Goal: Task Accomplishment & Management: Complete application form

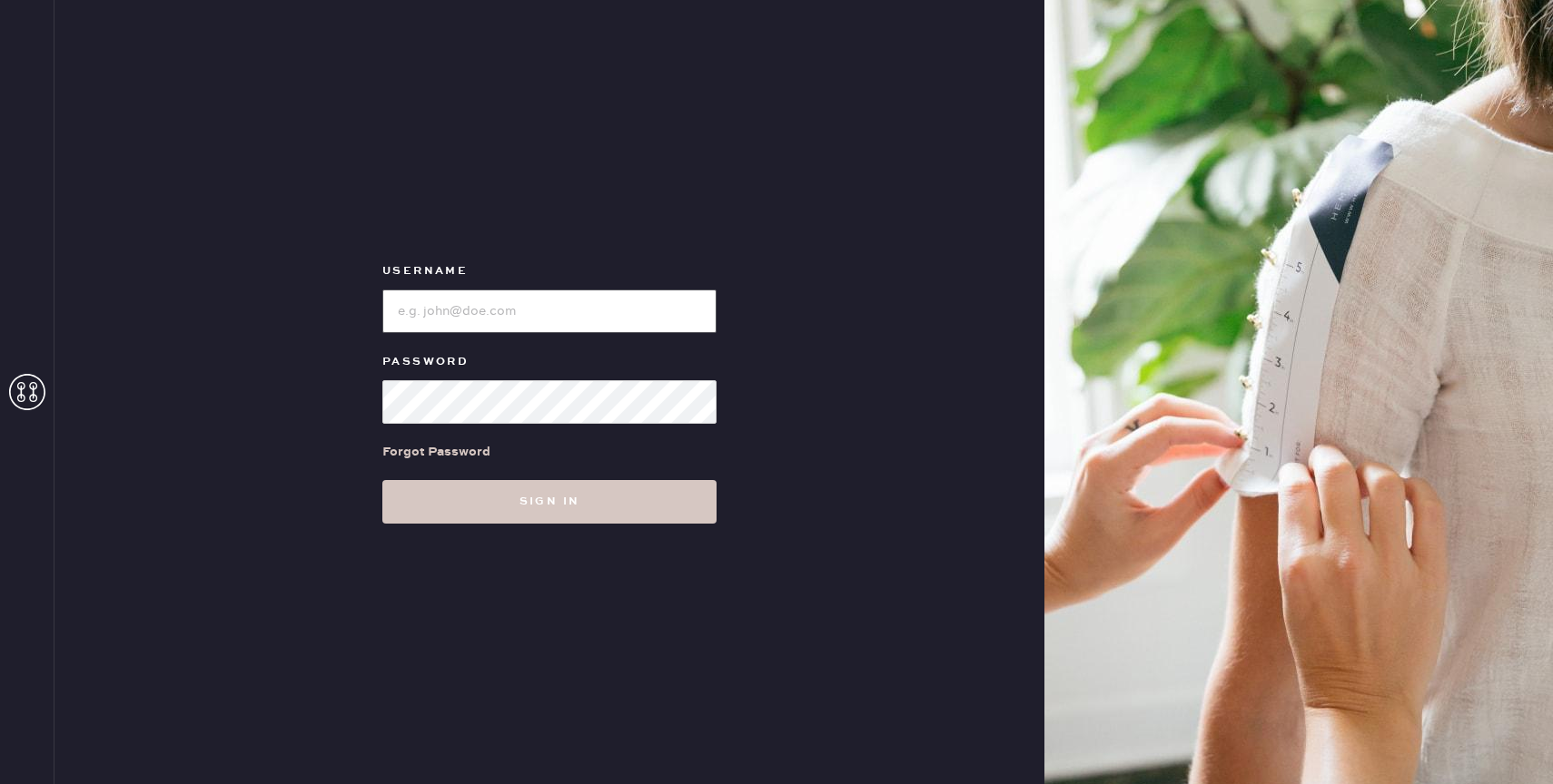
type input "reformationbond"
click at [475, 524] on div "Username Password Forgot Password Sign in" at bounding box center [549, 392] width 990 height 784
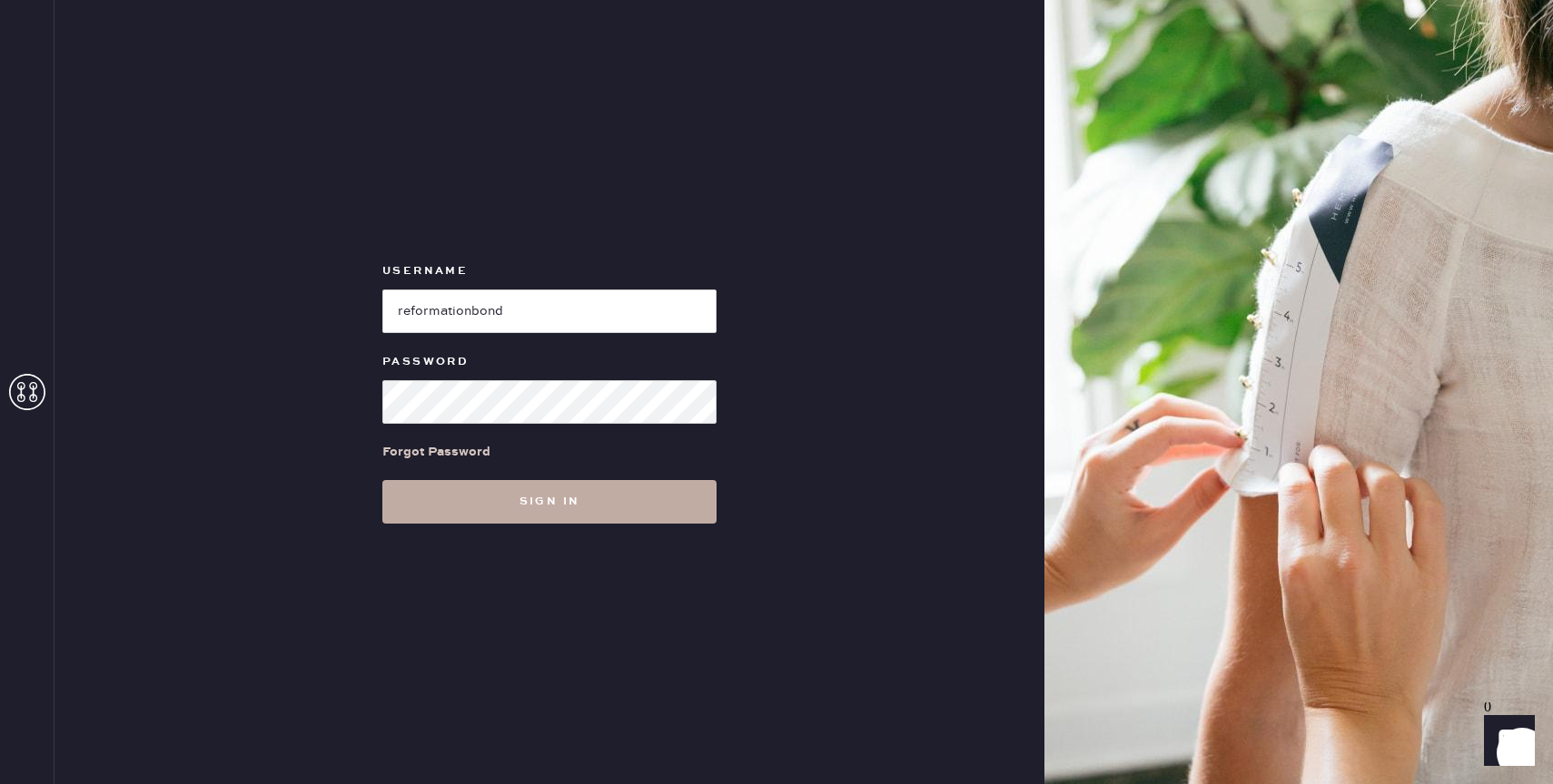
click at [506, 499] on button "Sign in" at bounding box center [548, 501] width 334 height 43
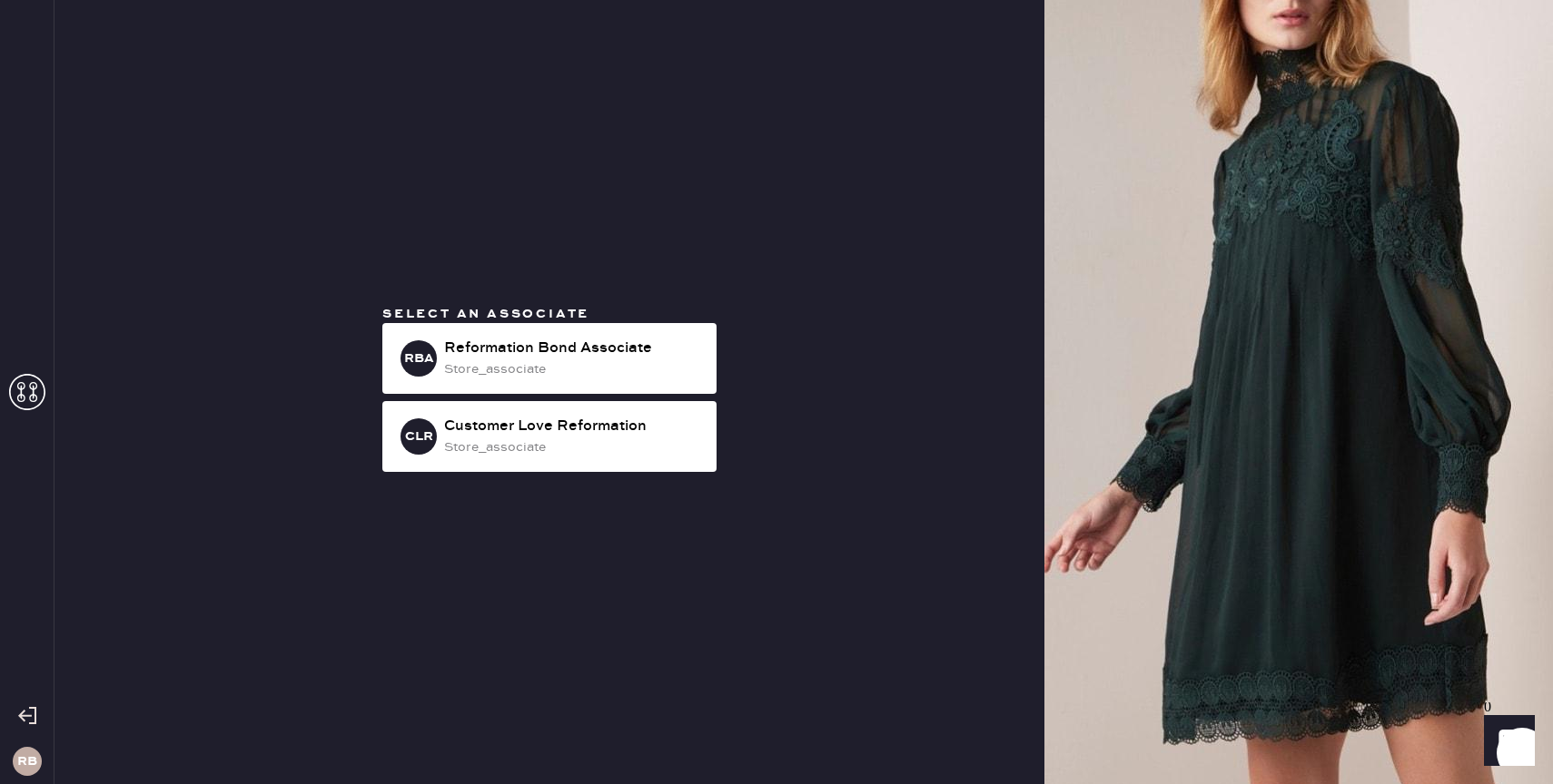
click at [535, 323] on div "Select an associate RBA Reformation Bond Associate store_associate CLR Customer…" at bounding box center [549, 392] width 364 height 175
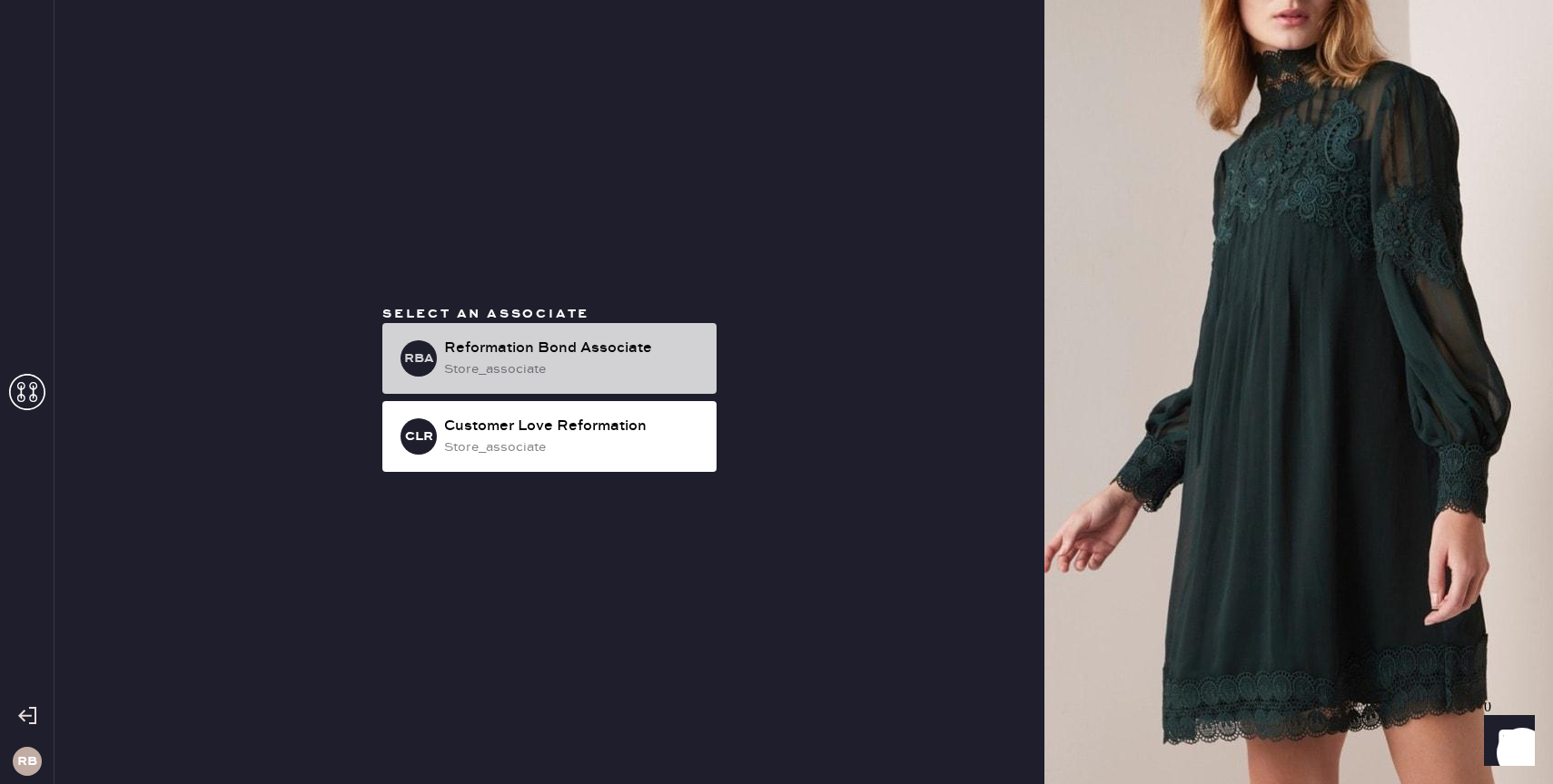
click at [512, 356] on div "Reformation Bond Associate" at bounding box center [573, 349] width 258 height 22
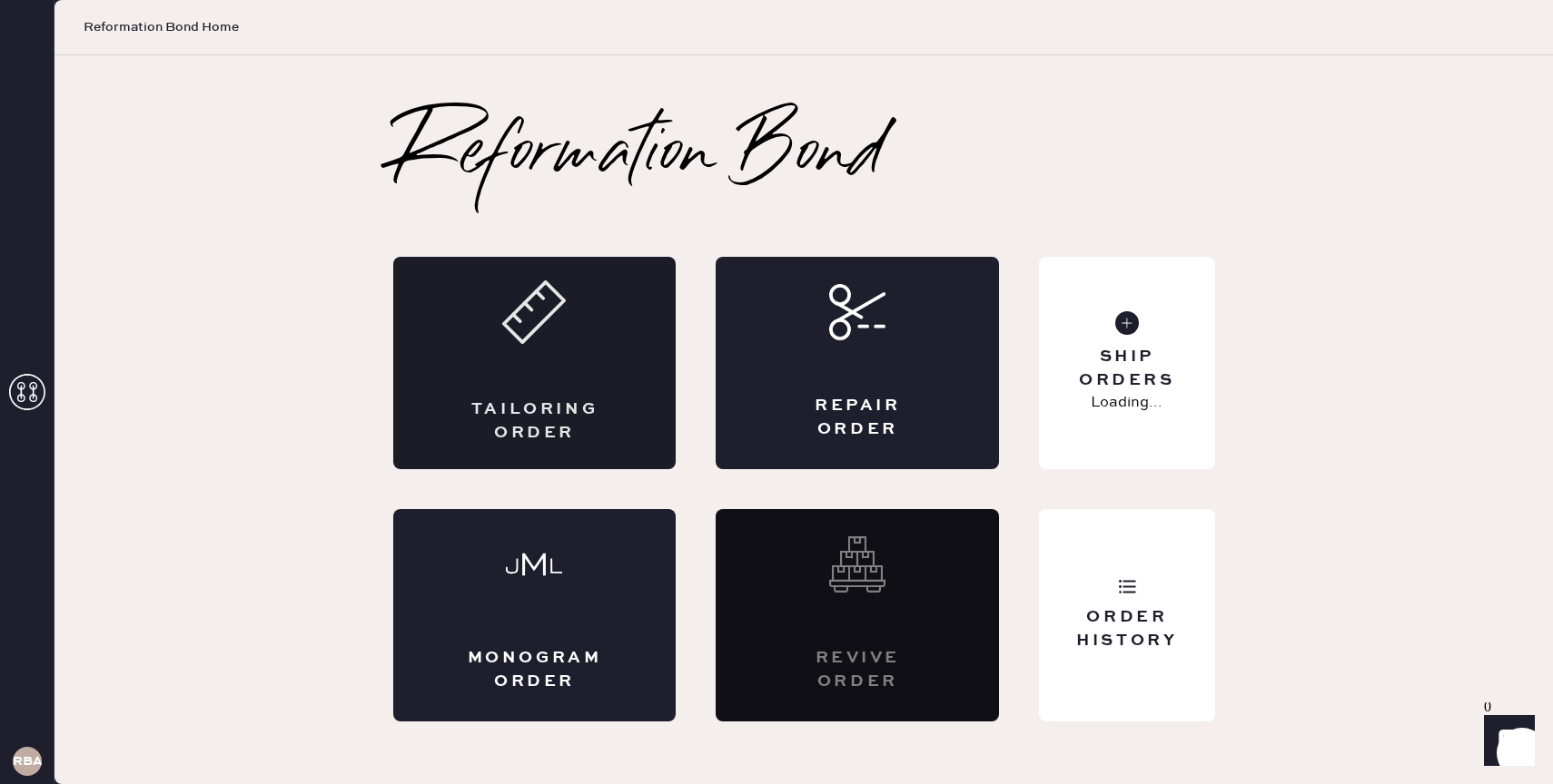
click at [490, 391] on div "Tailoring Order" at bounding box center [535, 363] width 283 height 213
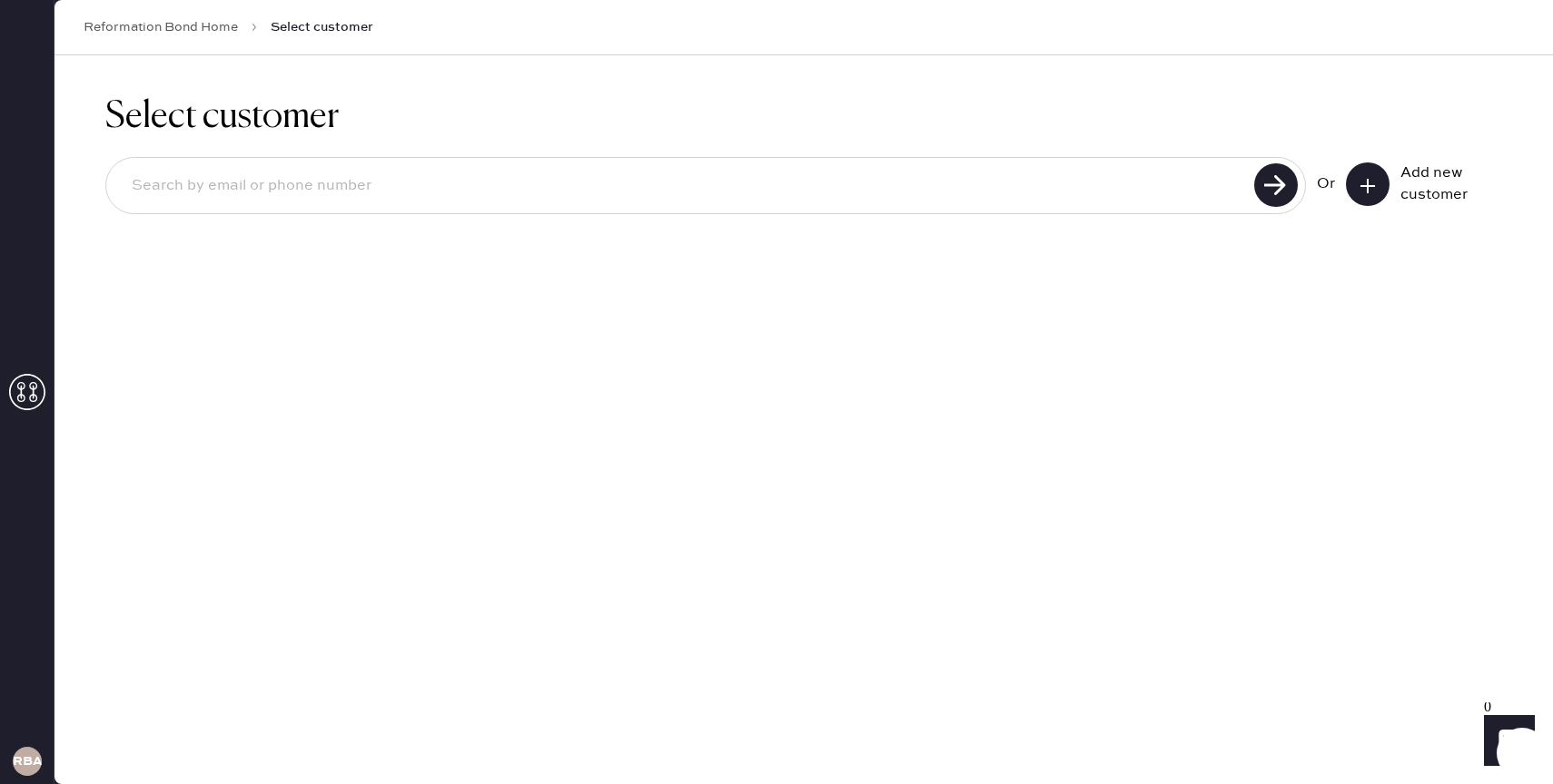
click at [1383, 195] on button at bounding box center [1367, 184] width 43 height 43
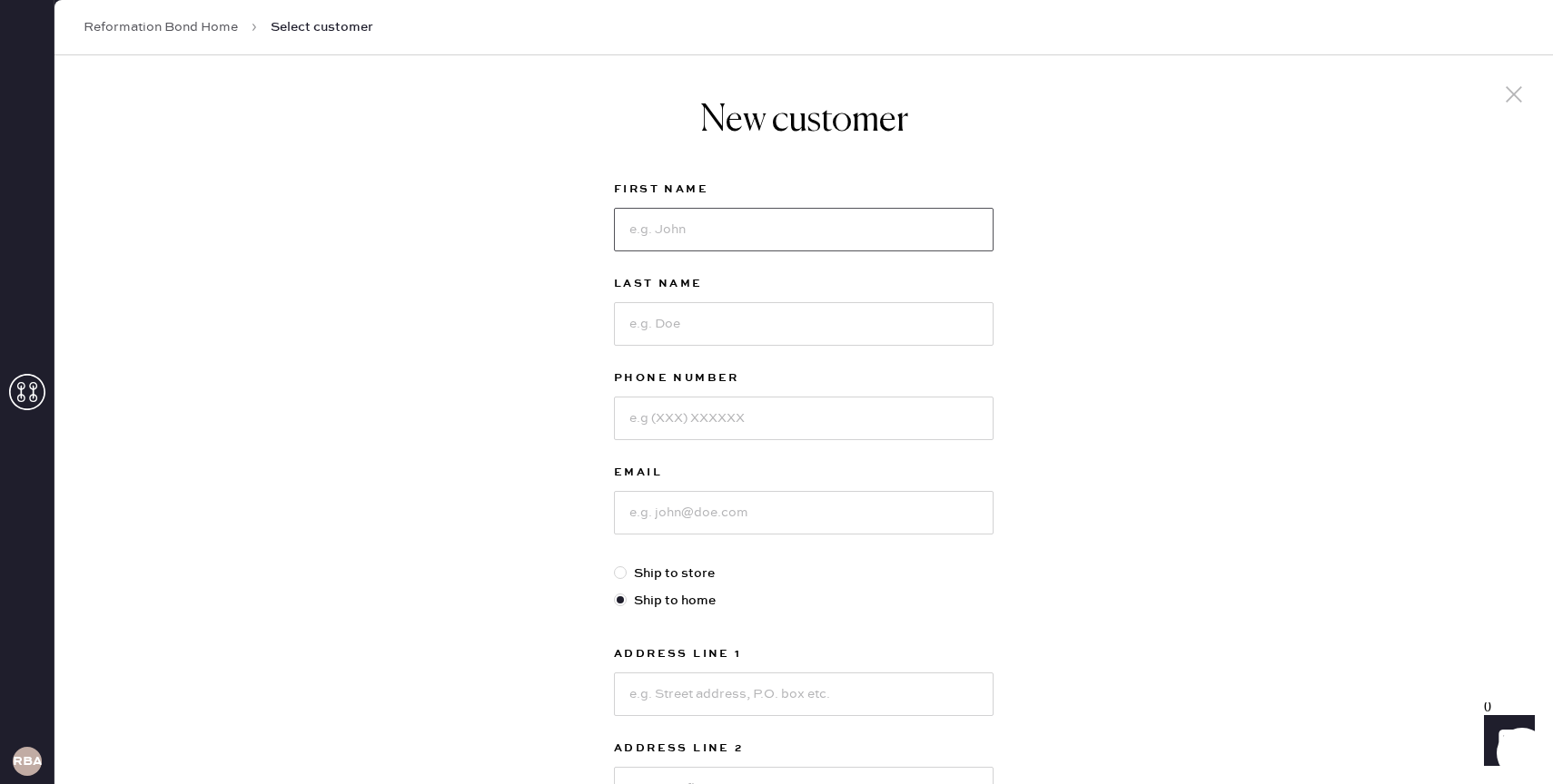
click at [760, 240] on input at bounding box center [804, 229] width 379 height 43
type input "[PERSON_NAME]"
type input "S"
type input "[PERSON_NAME]"
type input "[PHONE_NUMBER]"
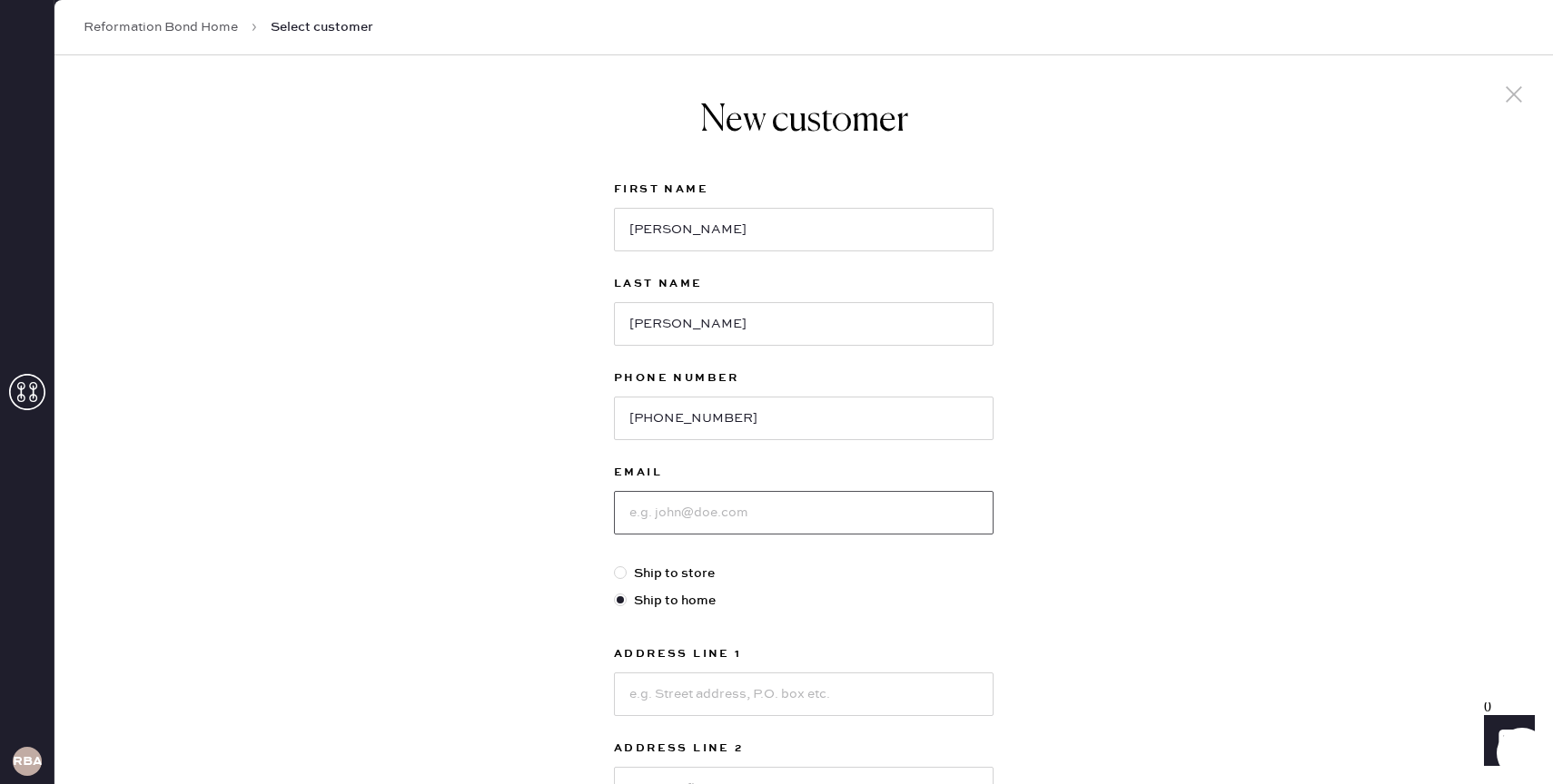
click at [705, 505] on input at bounding box center [804, 512] width 379 height 43
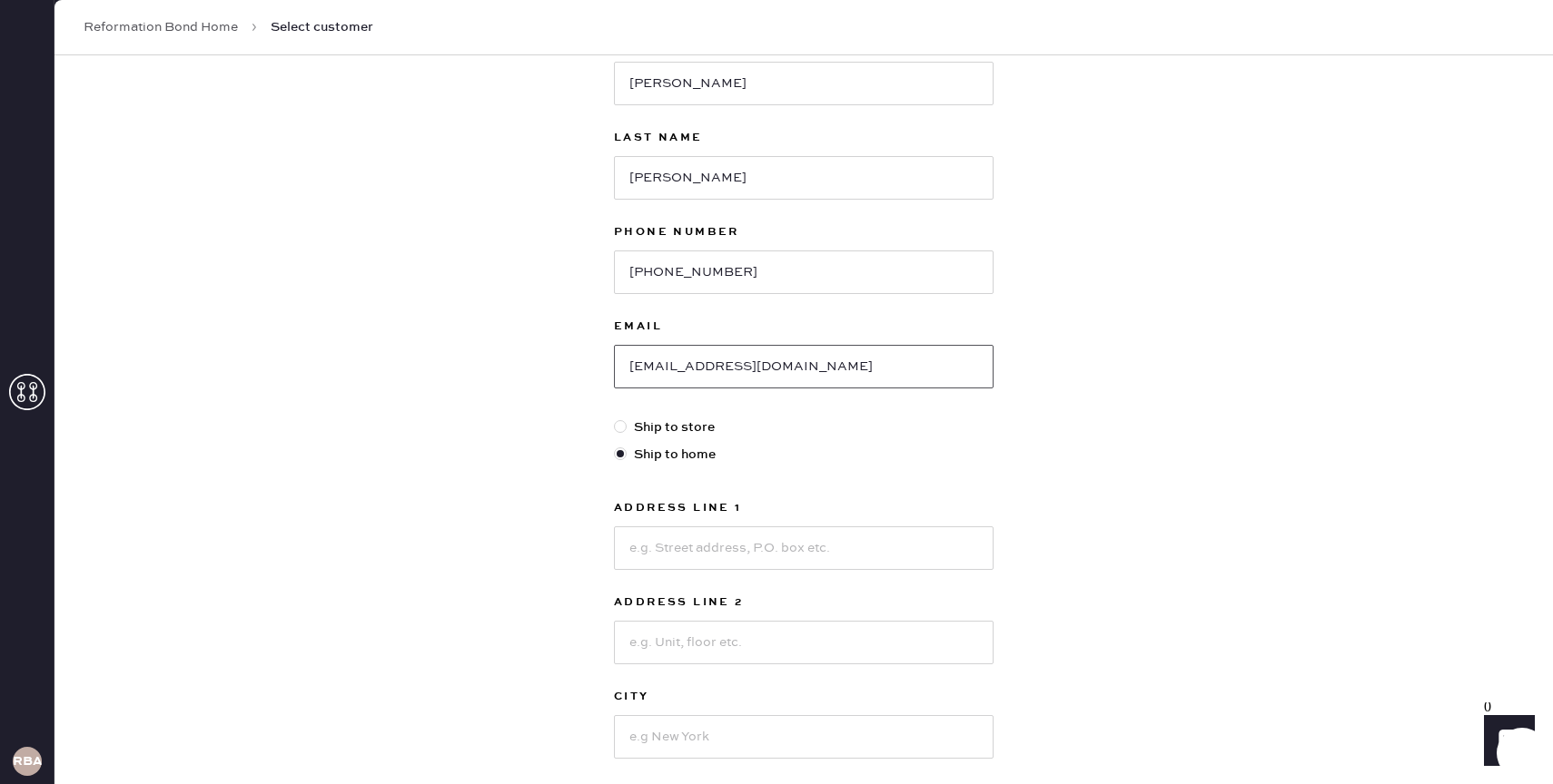
scroll to position [150, 0]
type input "[EMAIL_ADDRESS][DOMAIN_NAME]"
click at [703, 555] on input at bounding box center [804, 545] width 379 height 43
type input "[STREET_ADDRESS]"
type input "11A"
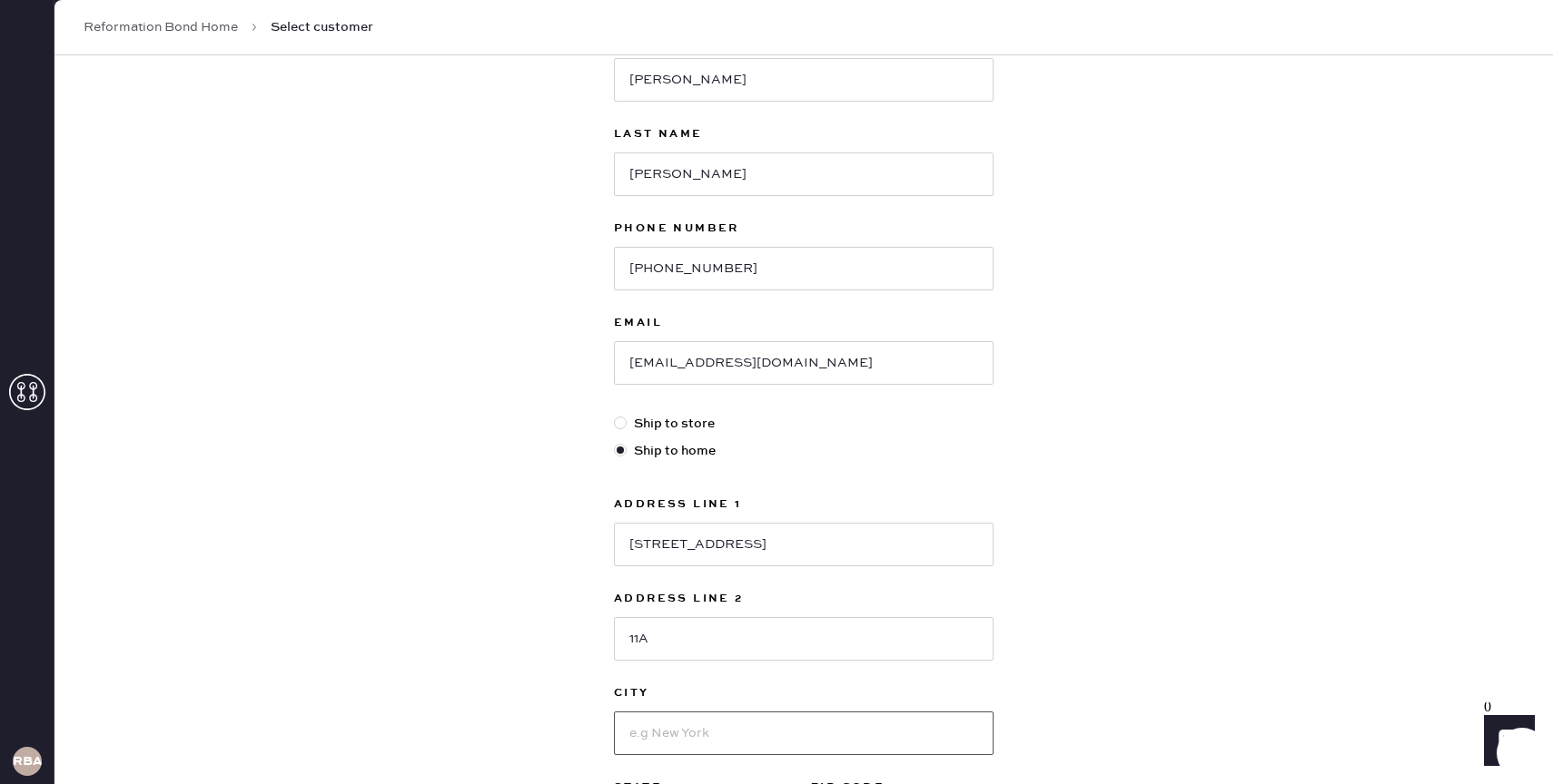
click at [732, 729] on input at bounding box center [804, 733] width 379 height 43
type input "[US_STATE]"
select select "NY"
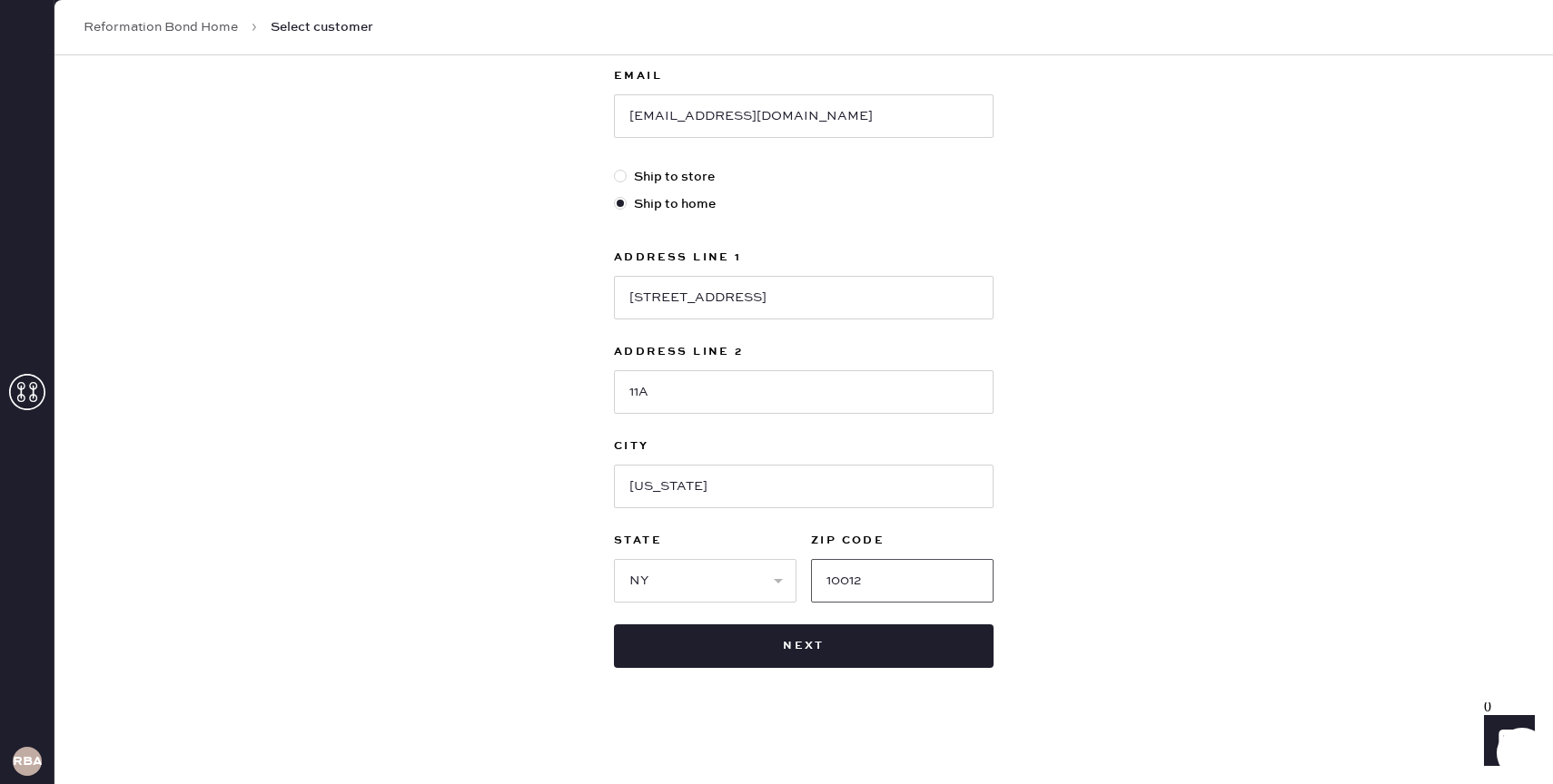
click at [875, 589] on input "10012" at bounding box center [902, 581] width 182 height 43
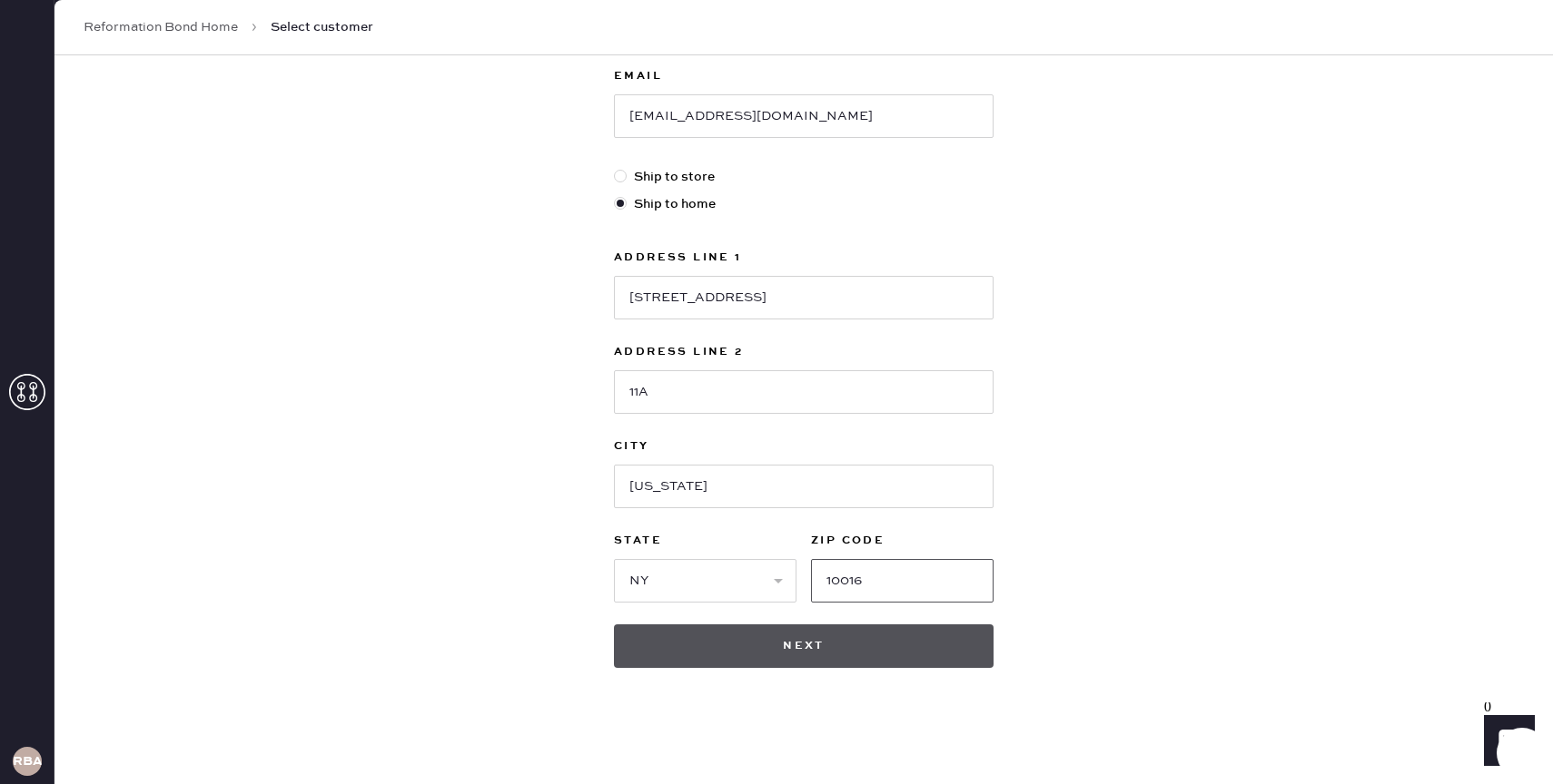
type input "10016"
click at [862, 652] on button "Next" at bounding box center [804, 646] width 379 height 43
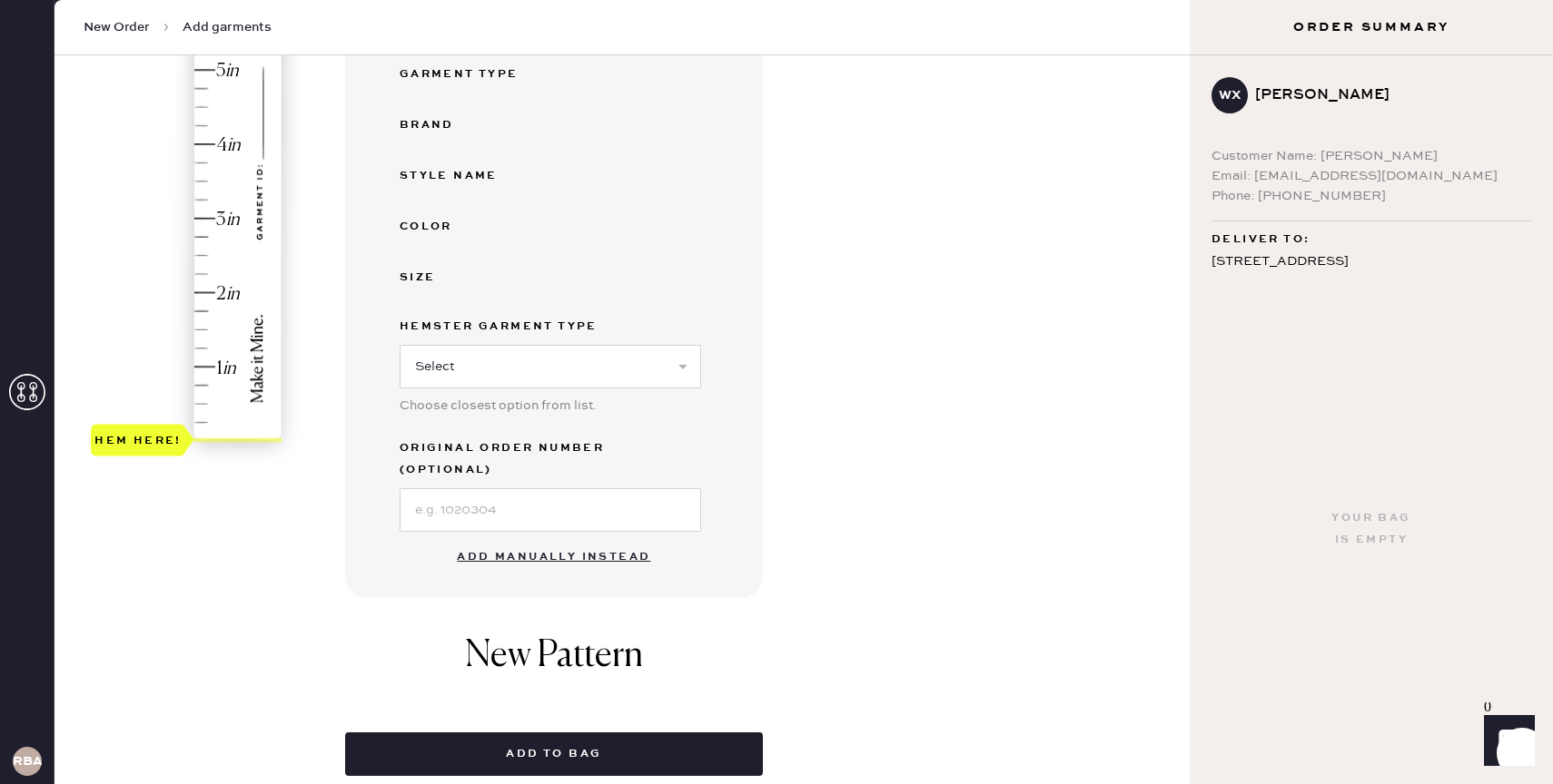
scroll to position [368, 0]
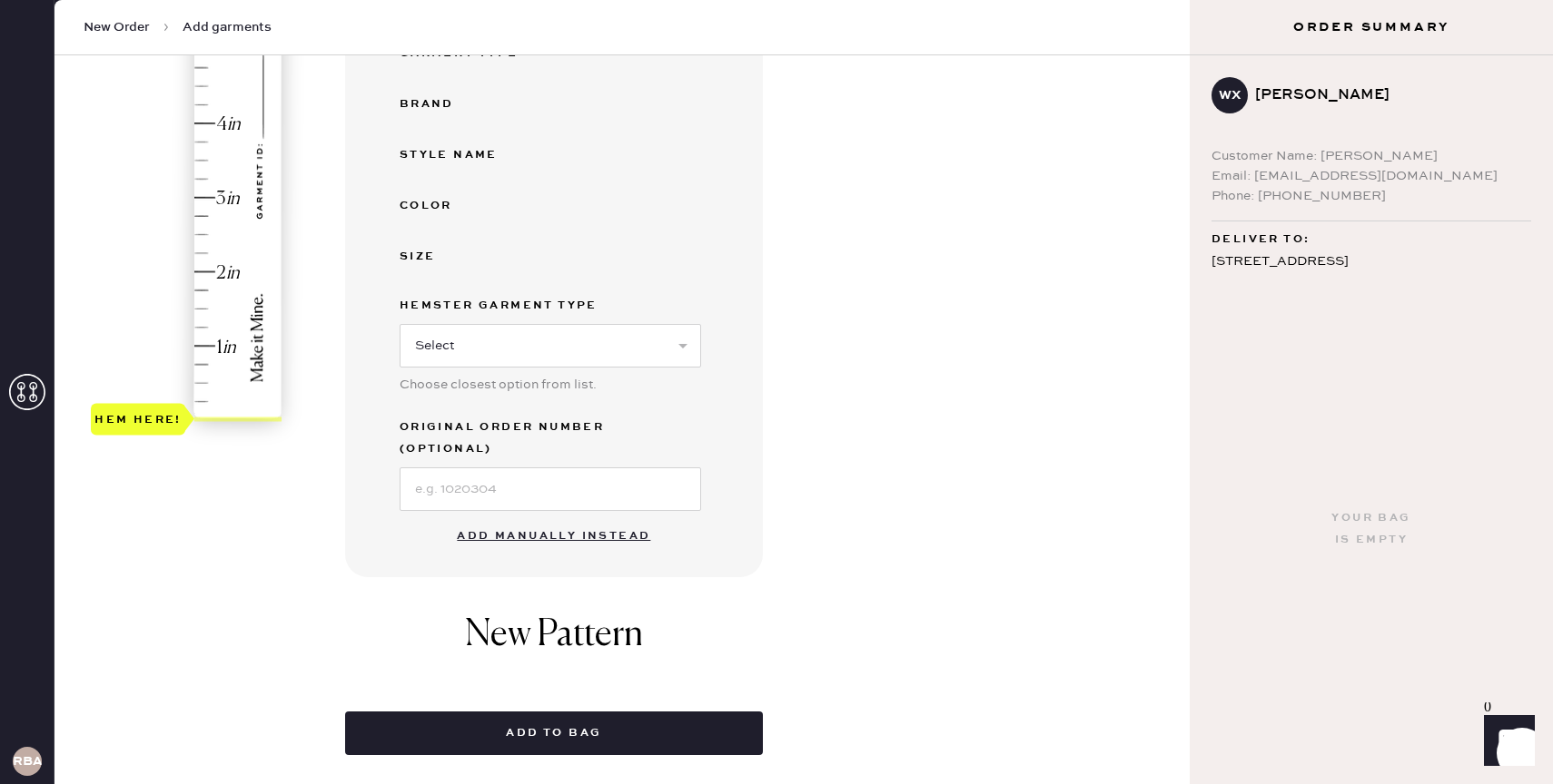
click at [576, 519] on button "Add manually instead" at bounding box center [553, 536] width 216 height 36
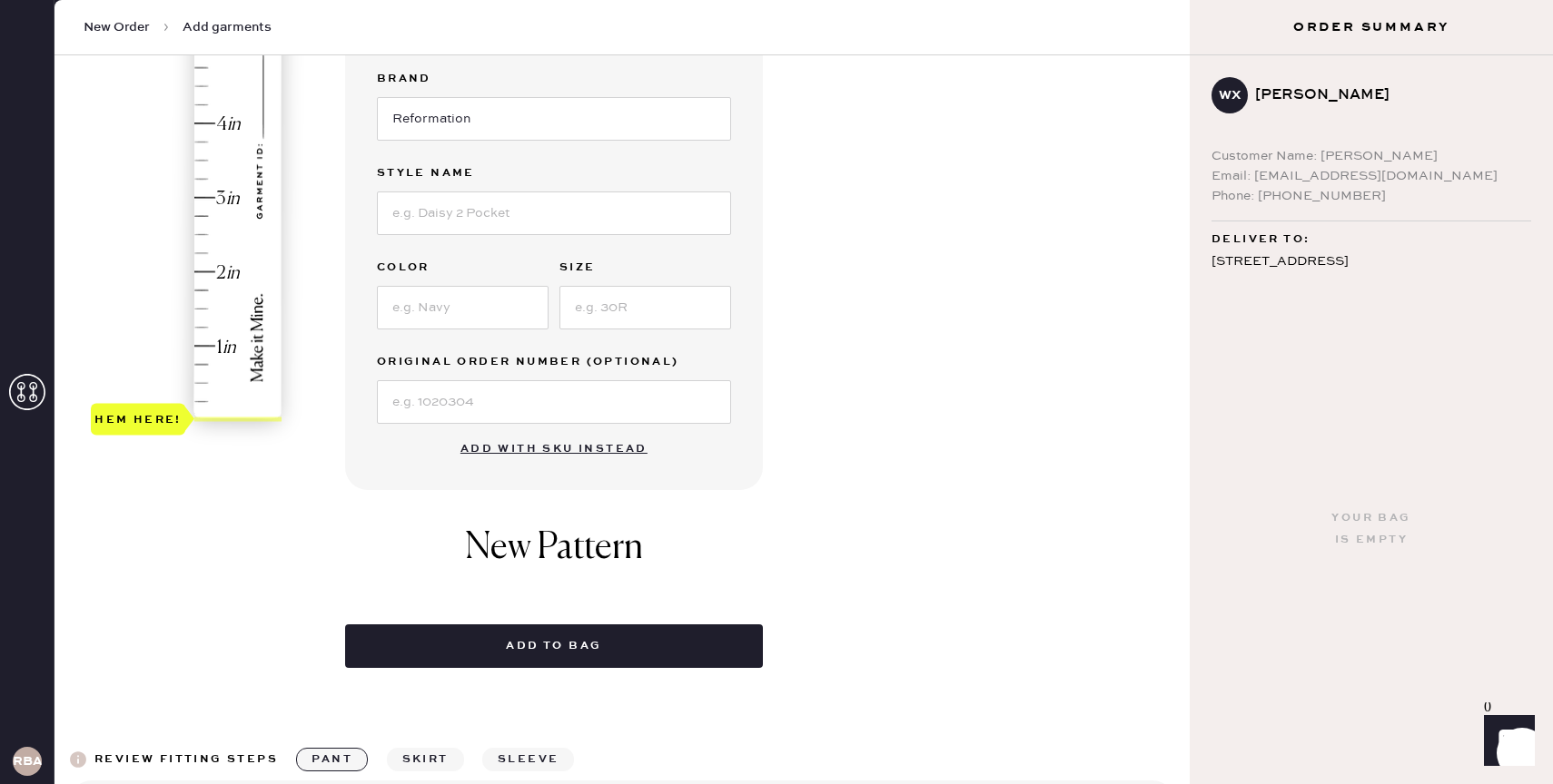
scroll to position [0, 0]
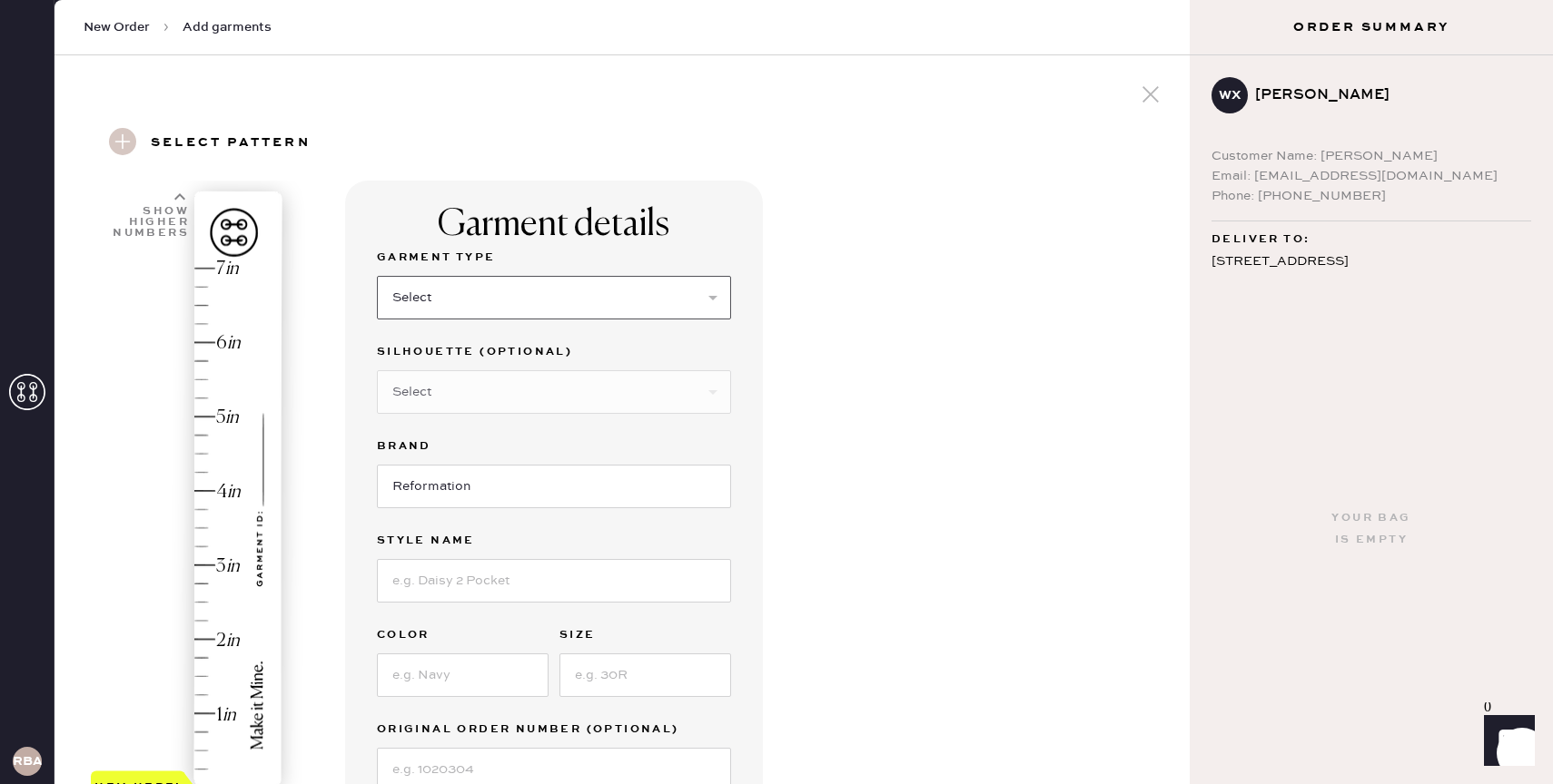
click at [491, 293] on select "Select Basic Skirt Jeans Leggings Pants Shorts Basic Sleeved Dress Basic Sleeve…" at bounding box center [554, 298] width 354 height 43
select select "2"
click at [377, 276] on select "Select Basic Skirt Jeans Leggings Pants Shorts Basic Sleeved Dress Basic Sleeve…" at bounding box center [554, 298] width 354 height 43
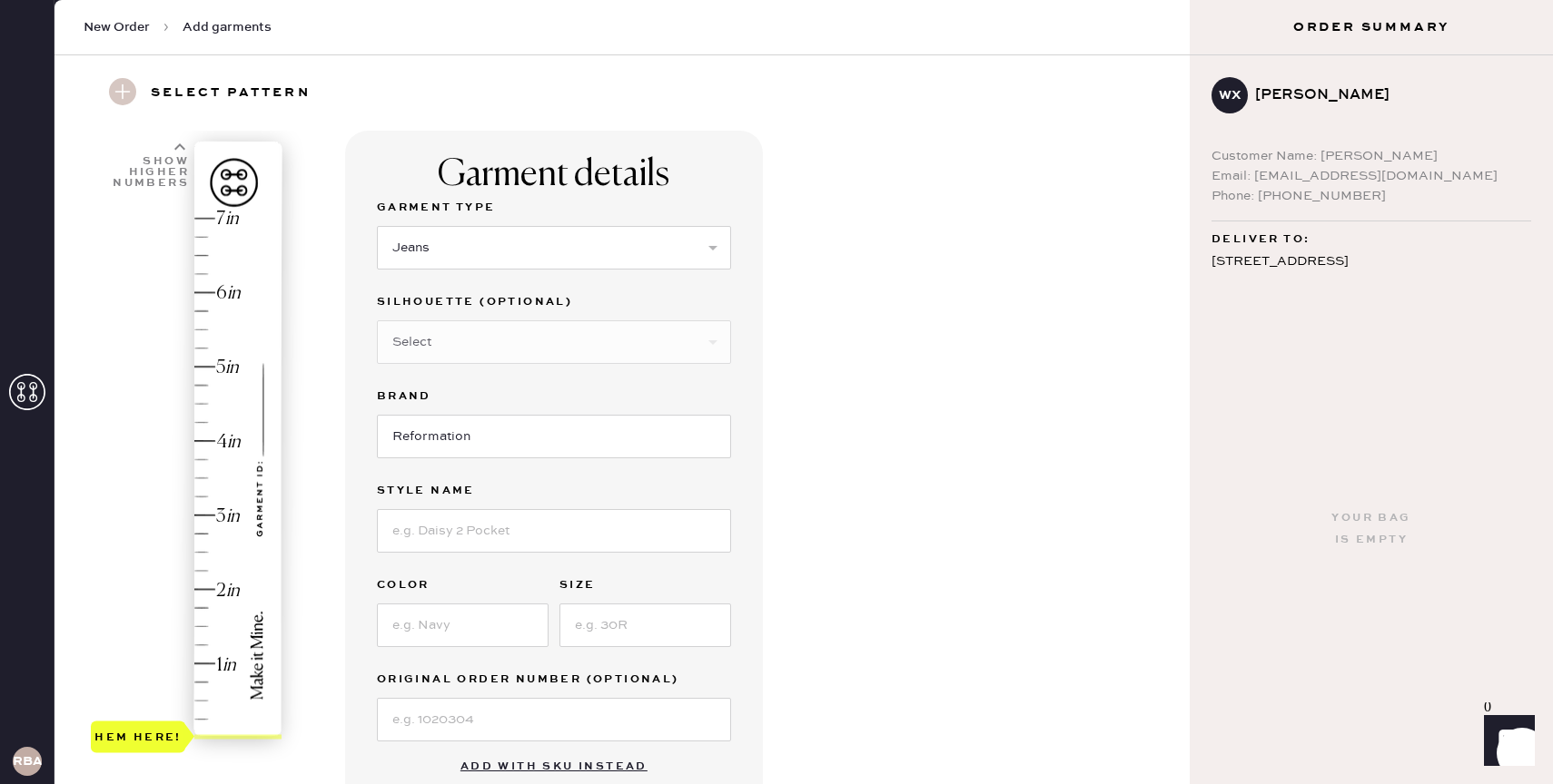
scroll to position [116, 0]
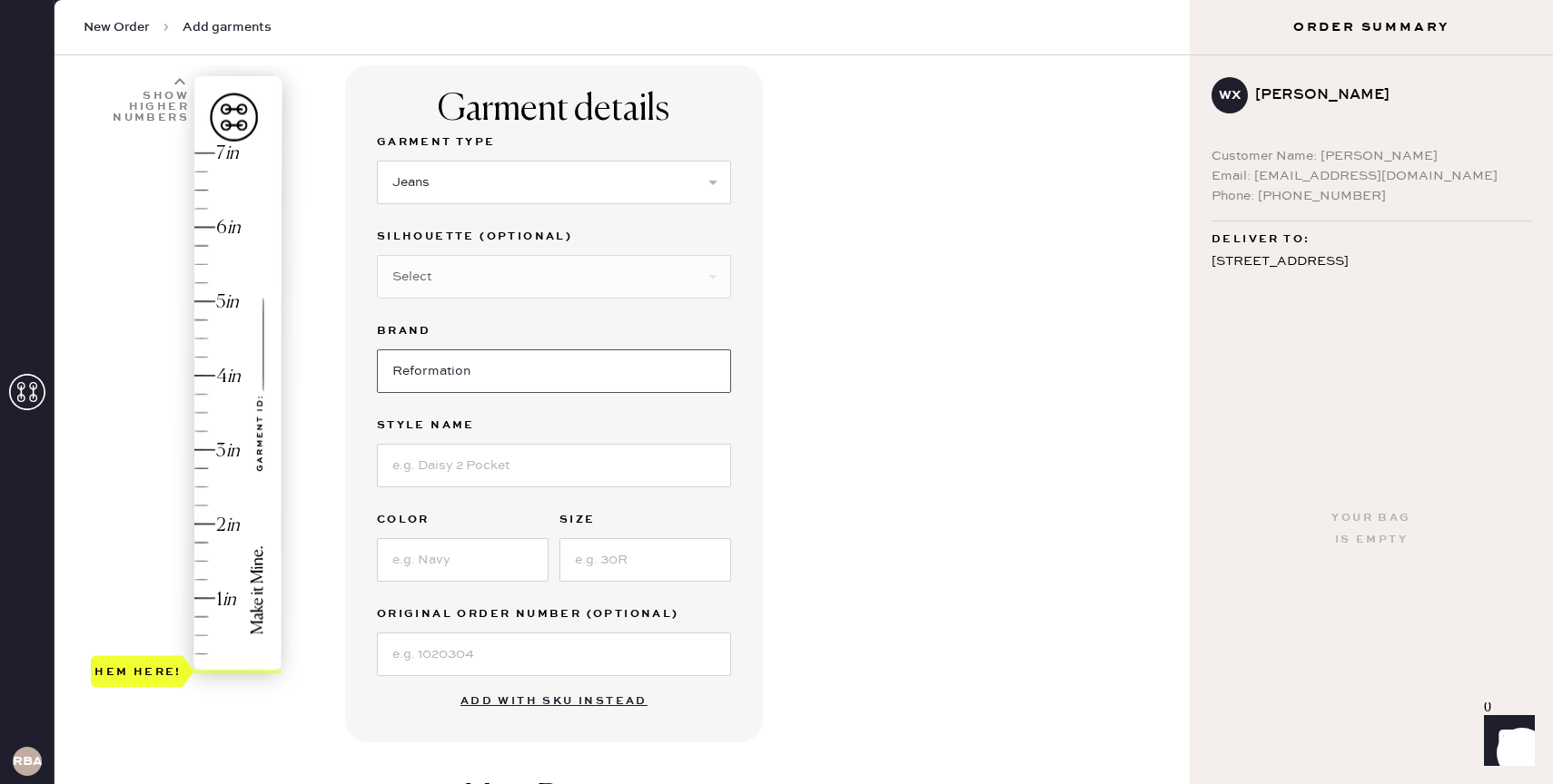
click at [561, 386] on input "Reformation" at bounding box center [554, 371] width 354 height 43
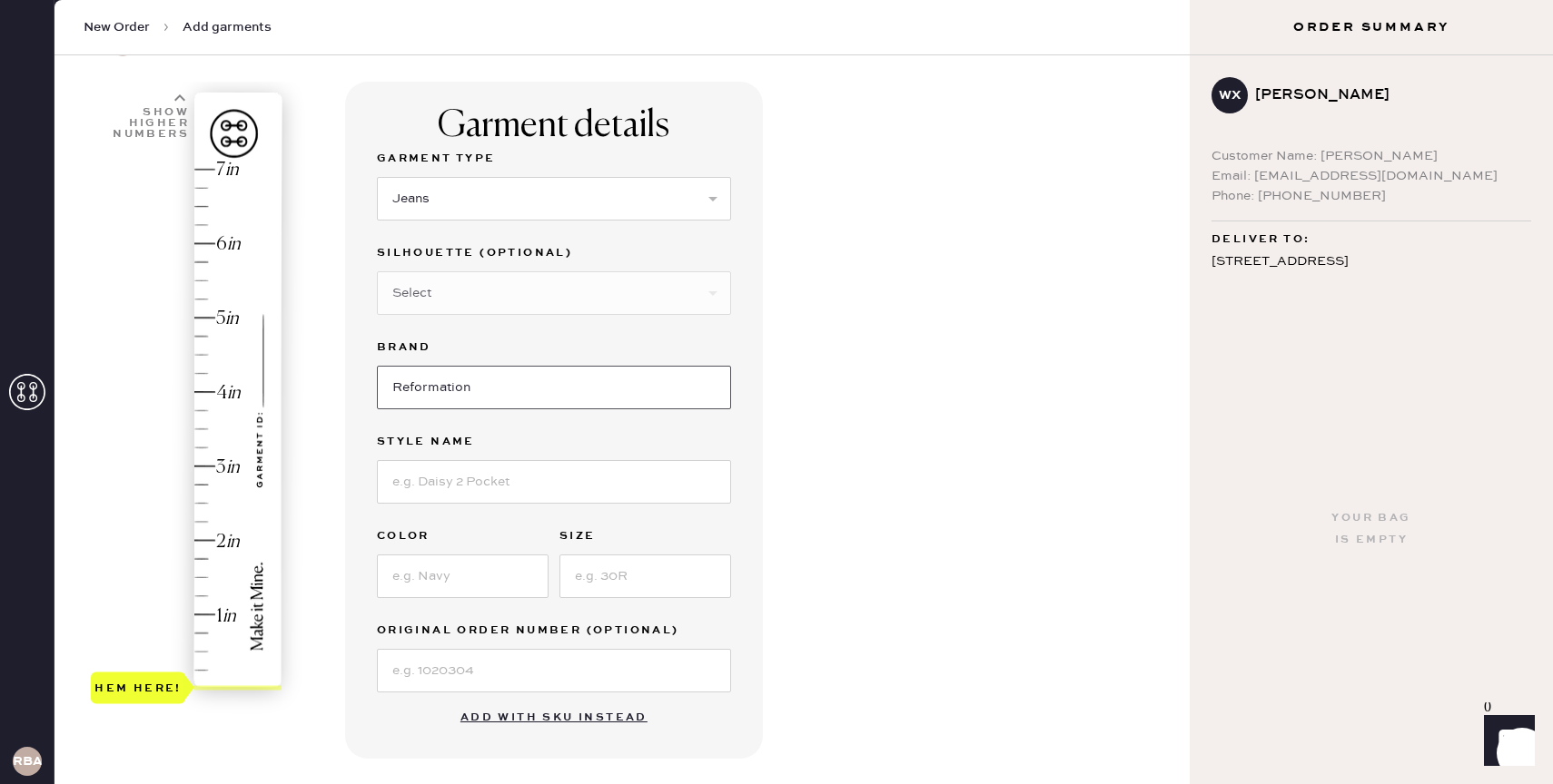
scroll to position [95, 0]
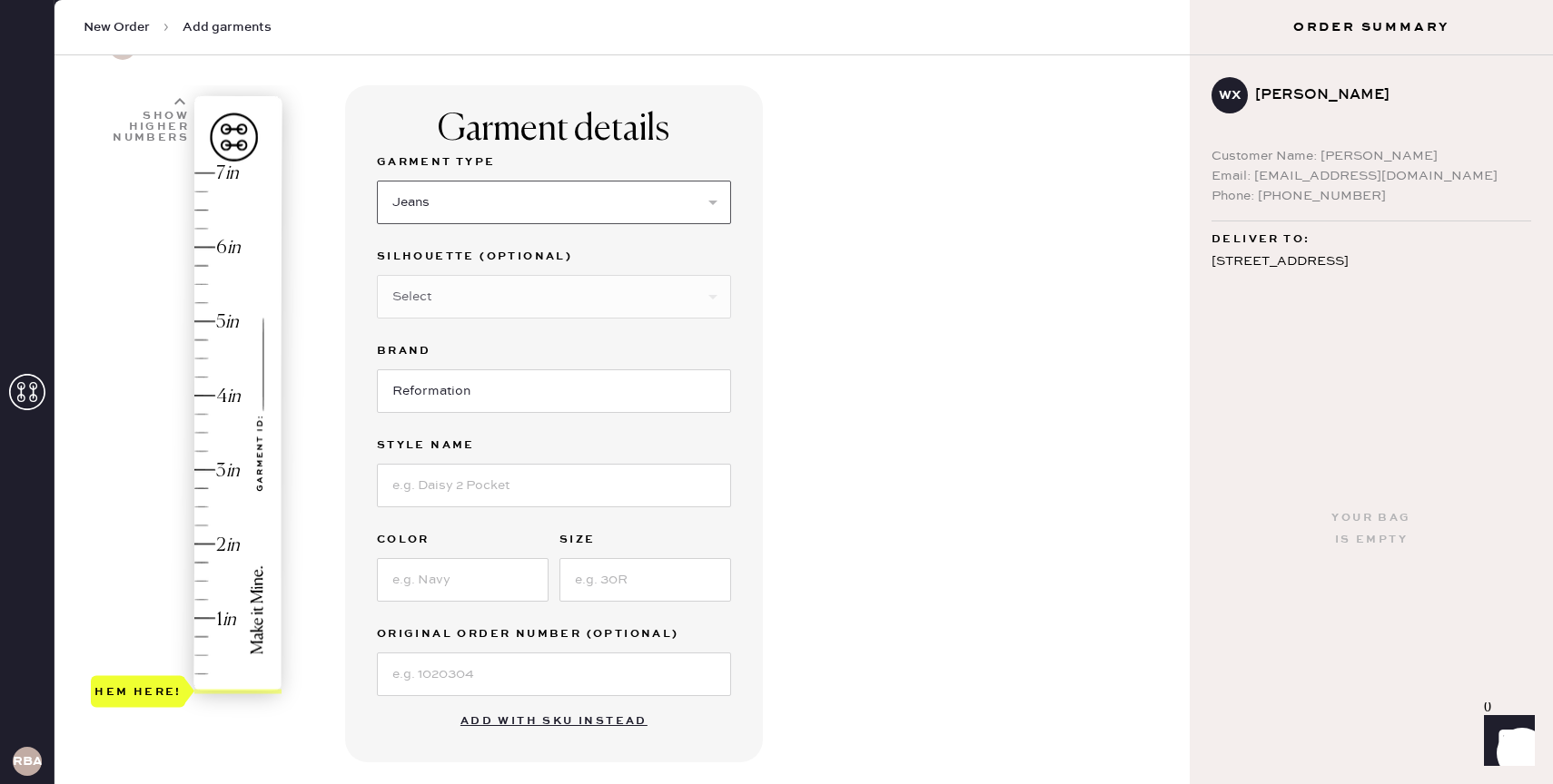
click at [709, 208] on select "Select Basic Skirt Jeans Leggings Pants Shorts Basic Sleeved Dress Basic Sleeve…" at bounding box center [554, 202] width 354 height 43
click at [377, 180] on select "Select Basic Skirt Jeans Leggings Pants Shorts Basic Sleeved Dress Basic Sleeve…" at bounding box center [554, 202] width 354 height 43
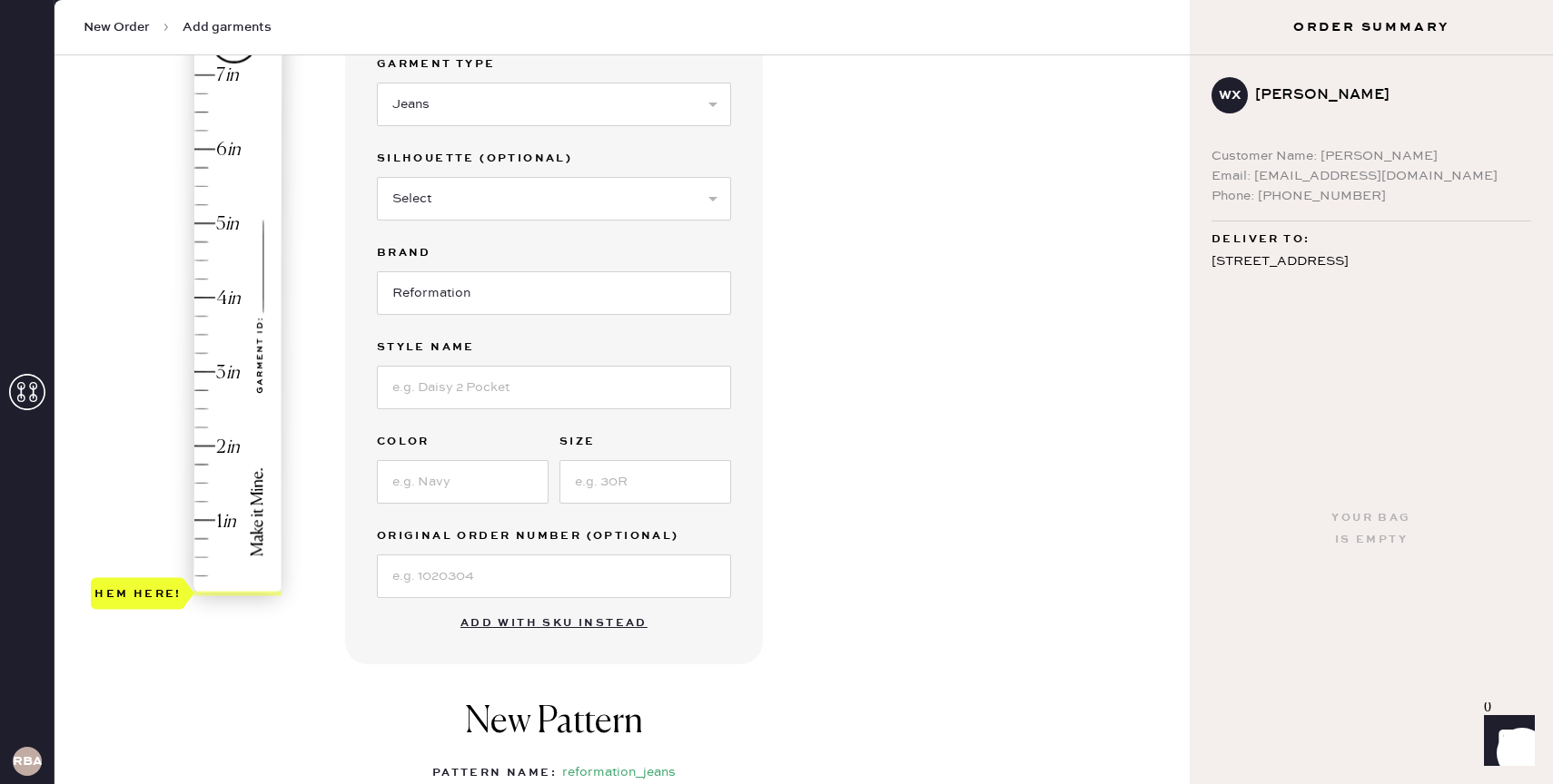
scroll to position [203, 0]
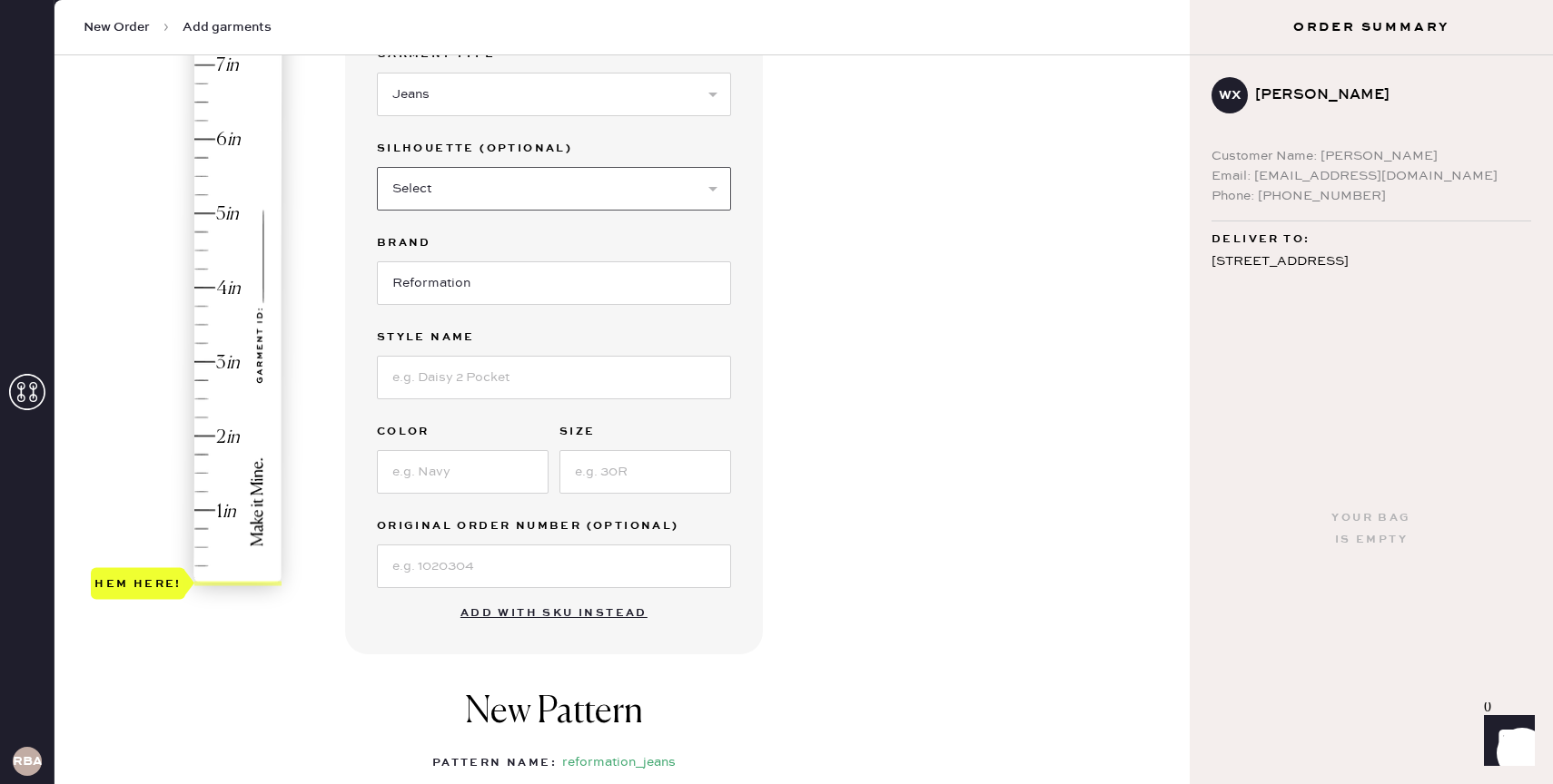
click at [610, 200] on select "Select Other" at bounding box center [554, 189] width 354 height 43
click at [708, 185] on select "Select Other" at bounding box center [554, 189] width 354 height 43
select select "other"
click at [377, 167] on select "Select Other" at bounding box center [554, 189] width 354 height 43
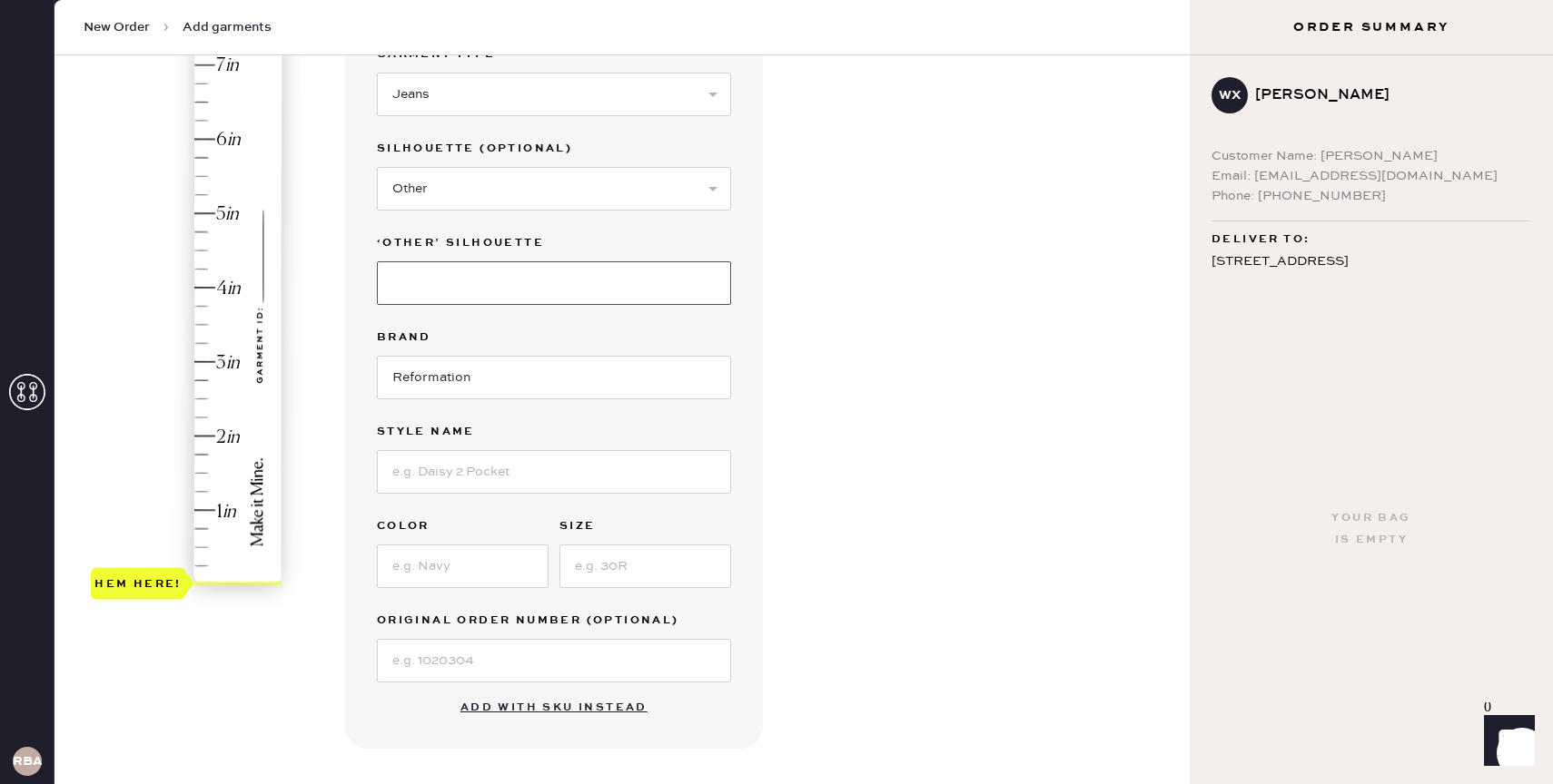
click at [598, 272] on input at bounding box center [554, 283] width 354 height 43
type input "Wide Leg"
click at [490, 473] on input at bounding box center [554, 472] width 354 height 43
type input "[PERSON_NAME] Low Rise"
click at [411, 572] on input at bounding box center [463, 566] width 172 height 43
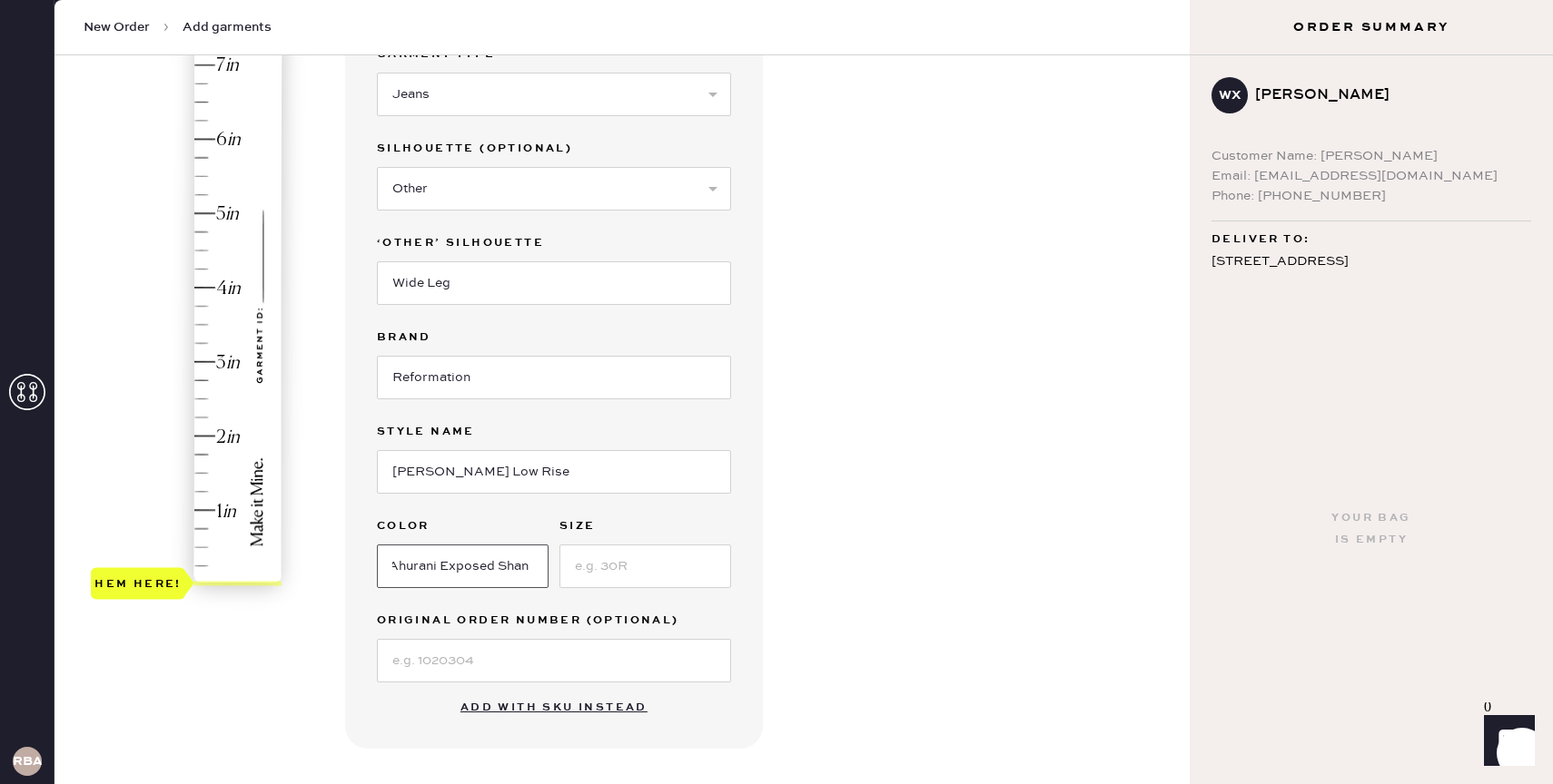
scroll to position [0, 10]
type input "Ahurani Exposed Shank"
type input "26"
type input "2.5"
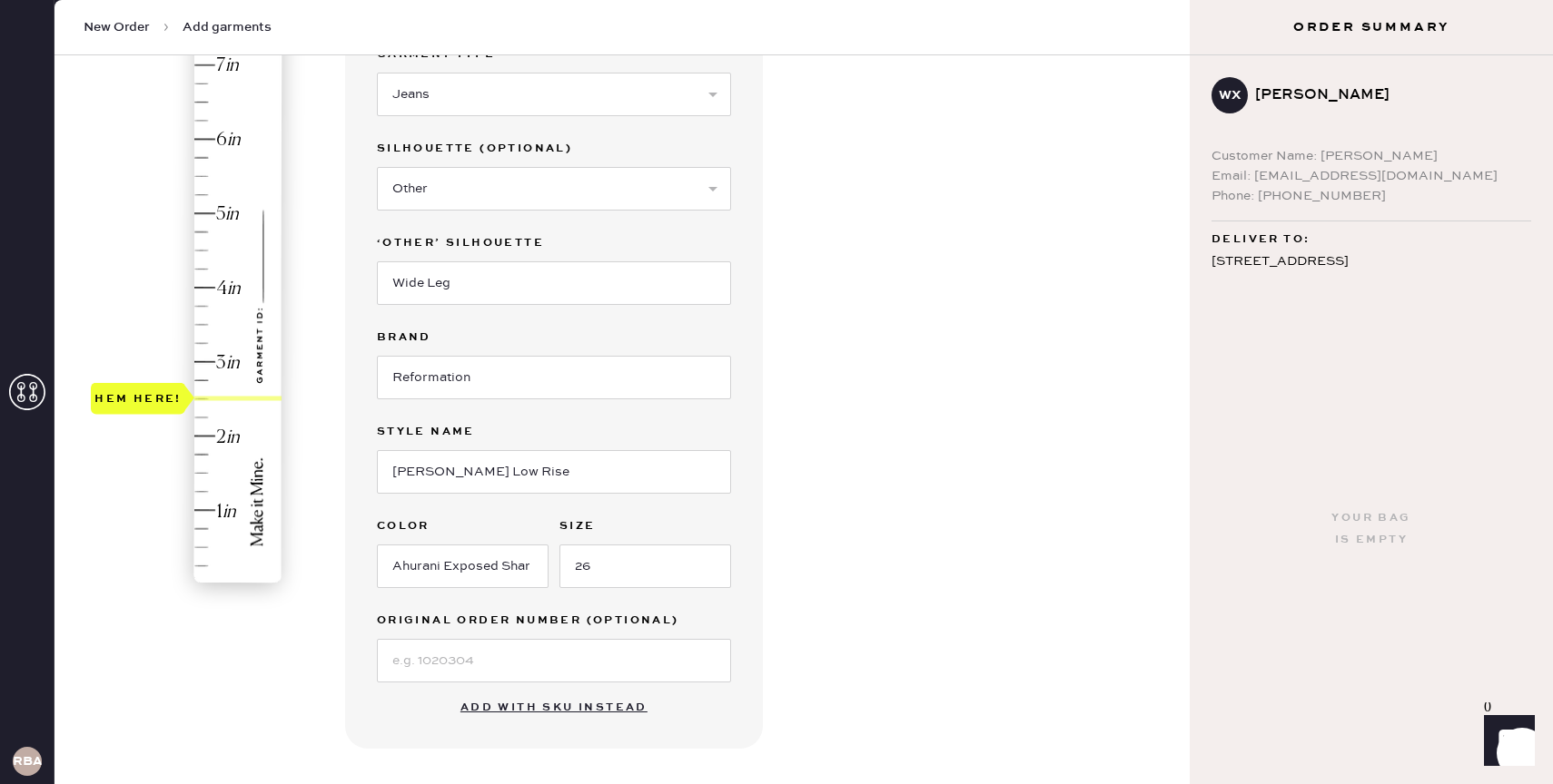
drag, startPoint x: 164, startPoint y: 581, endPoint x: 167, endPoint y: 394, distance: 187.0
click at [167, 394] on div "Hem here!" at bounding box center [138, 398] width 87 height 22
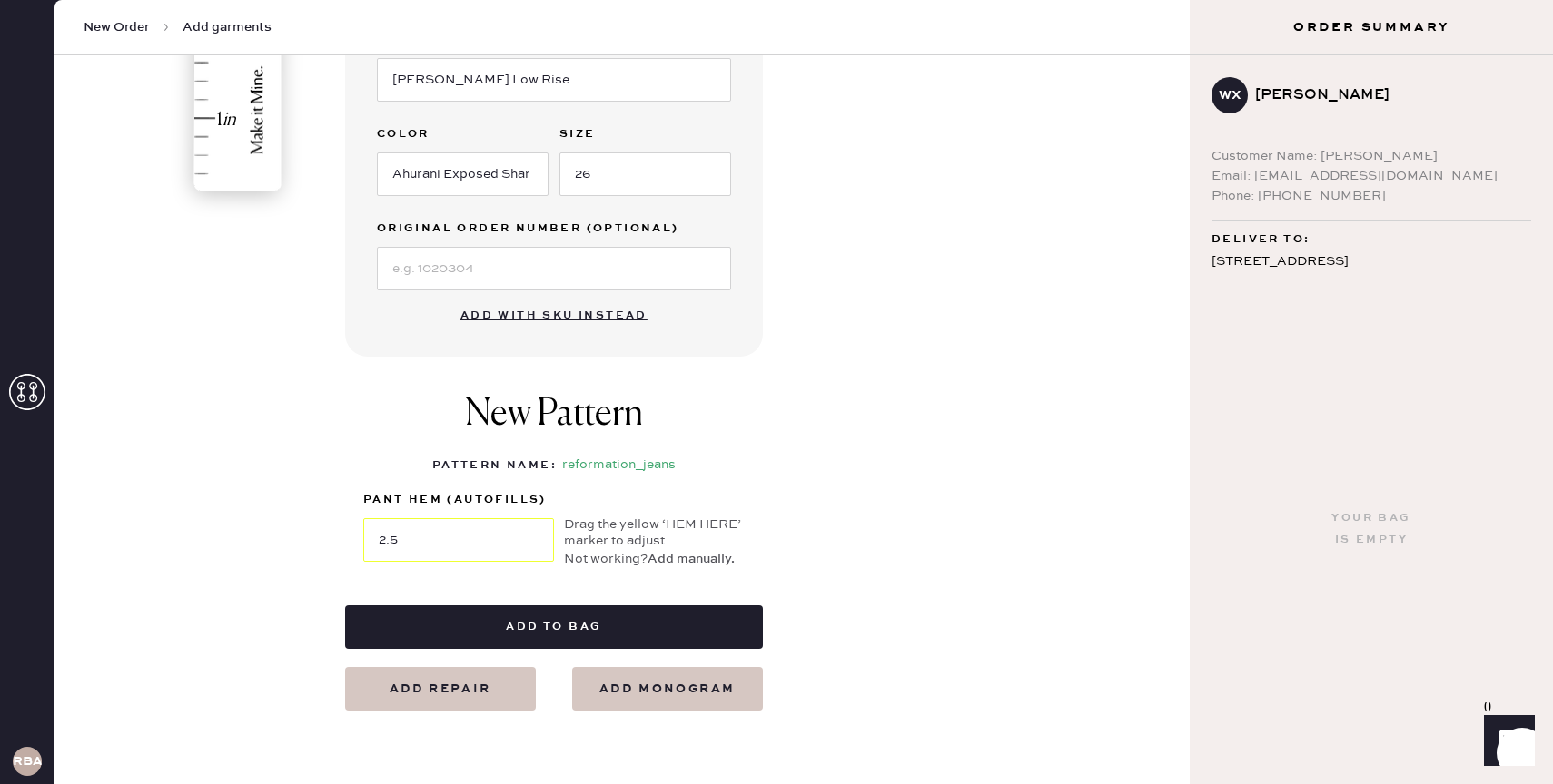
scroll to position [600, 0]
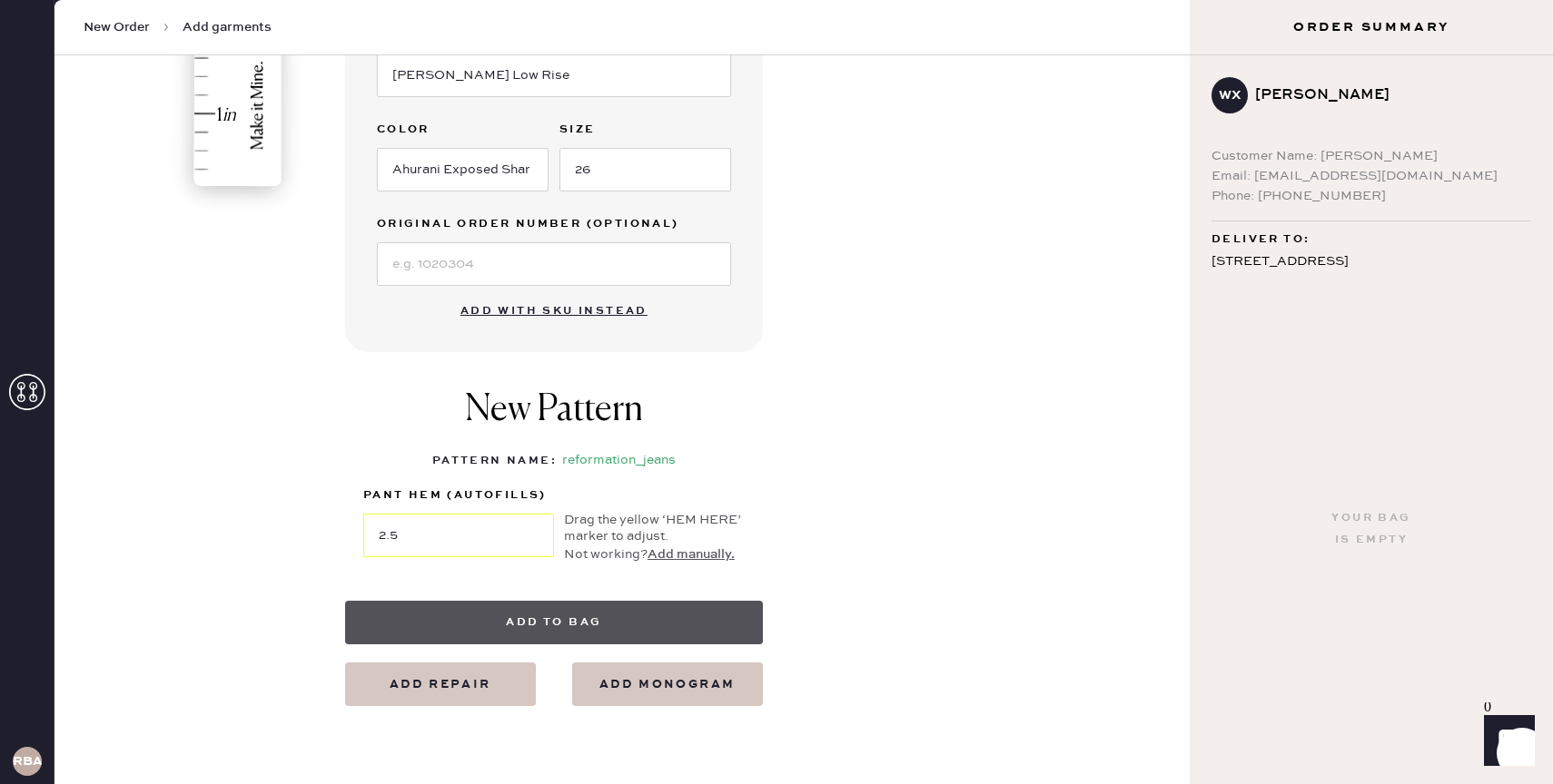
click at [454, 628] on button "Add to bag" at bounding box center [554, 622] width 418 height 43
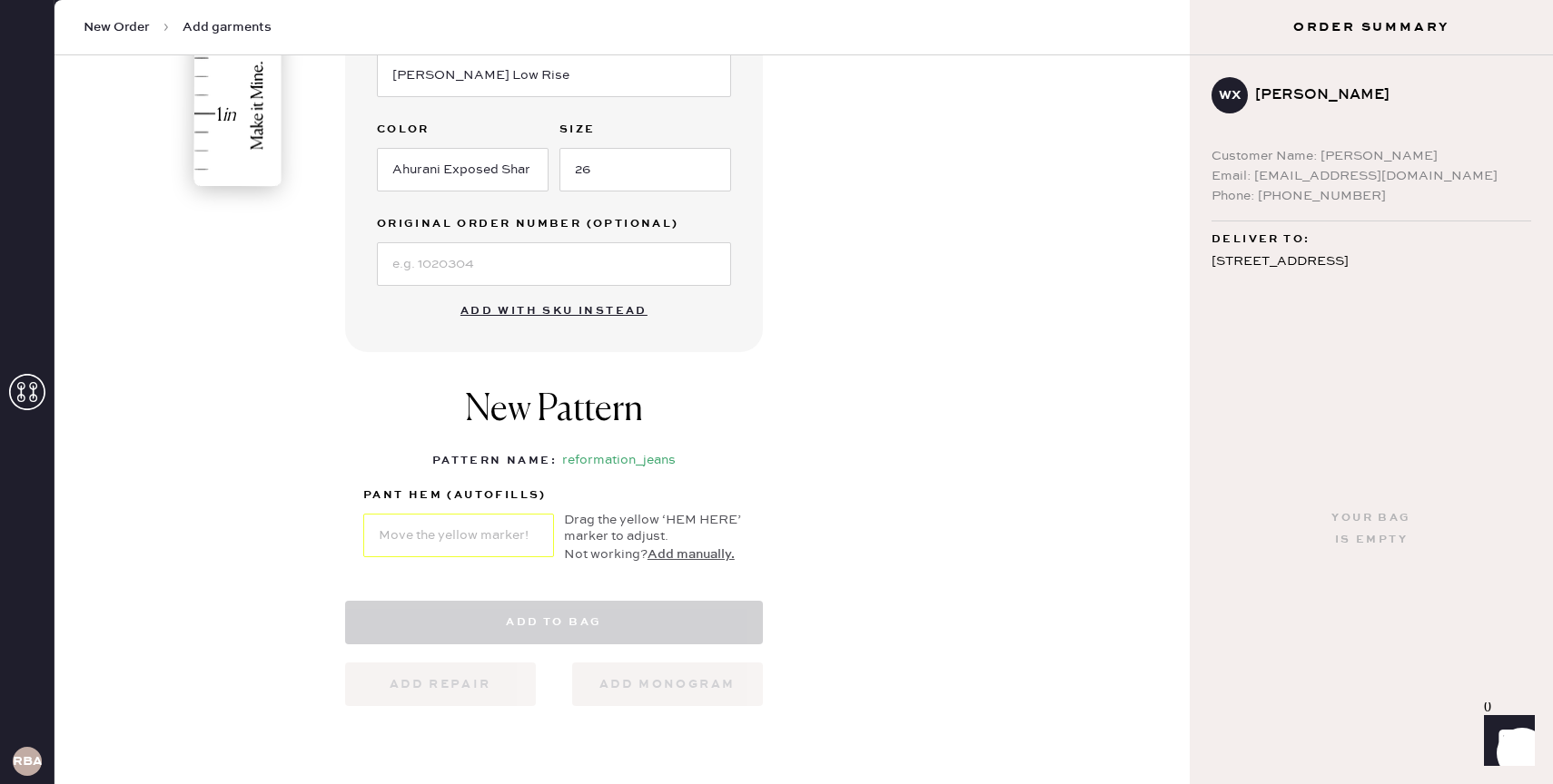
select select "2"
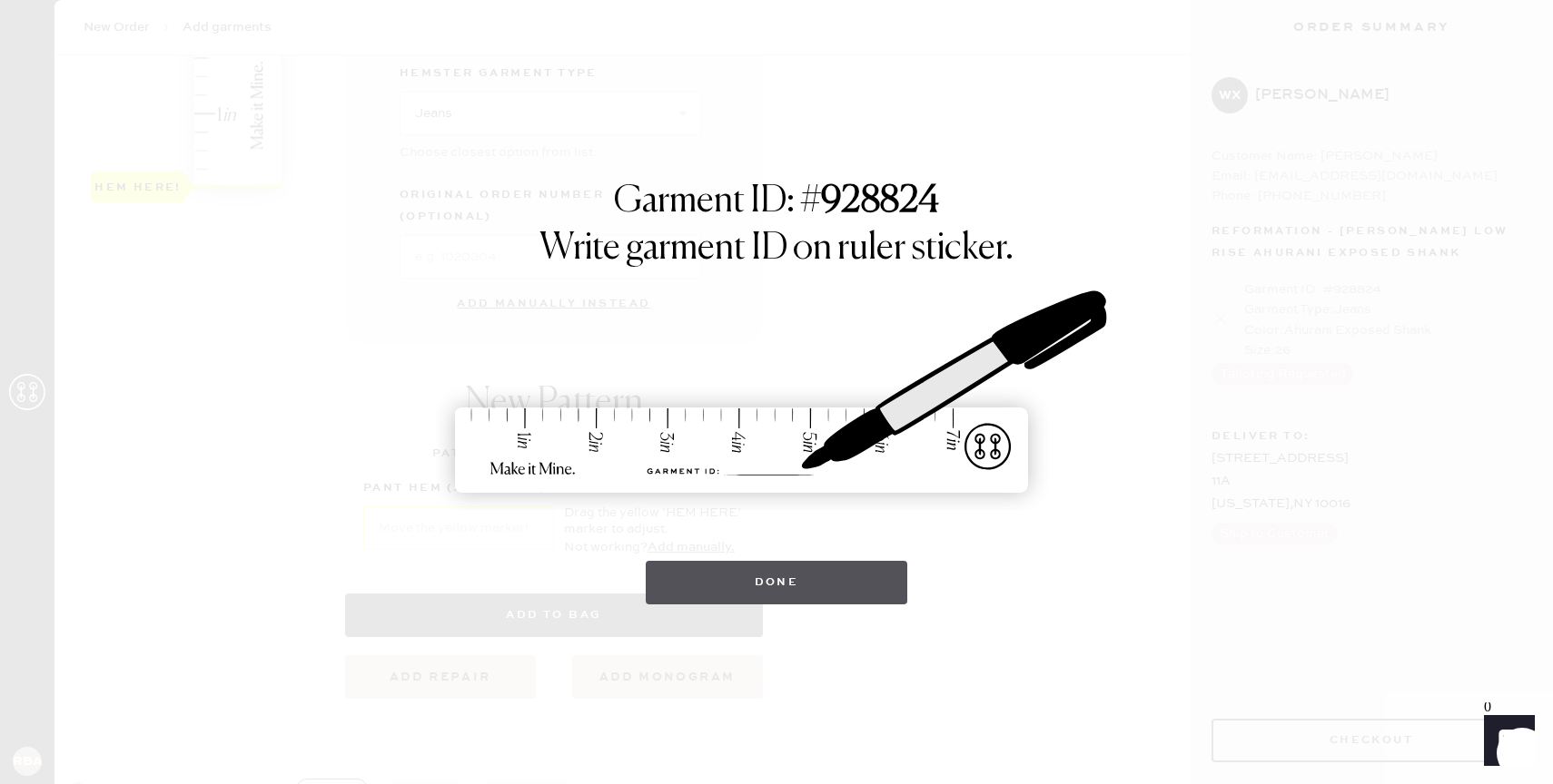
click at [736, 593] on button "Done" at bounding box center [777, 582] width 263 height 43
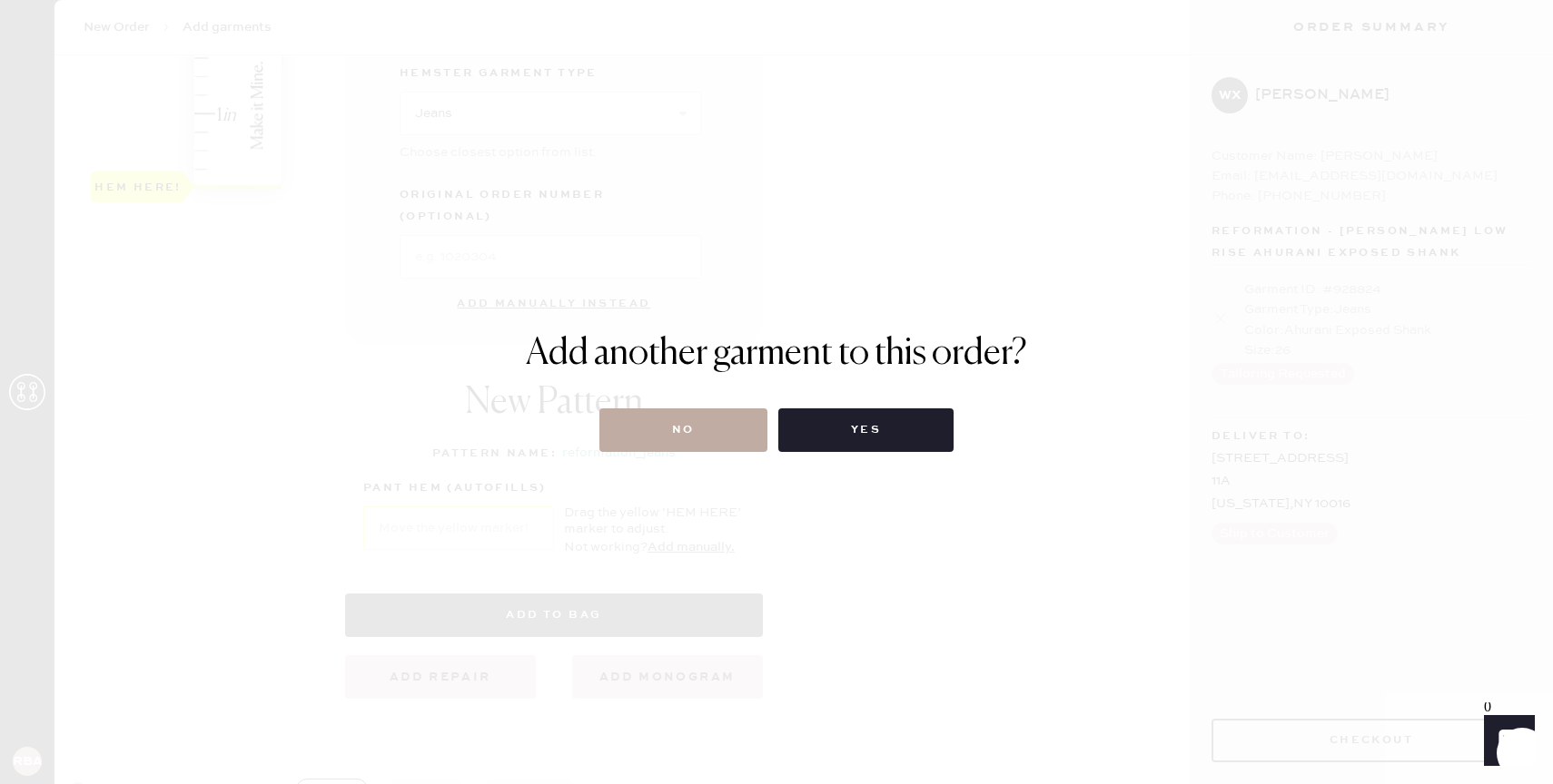
click at [703, 435] on button "No" at bounding box center [684, 430] width 168 height 43
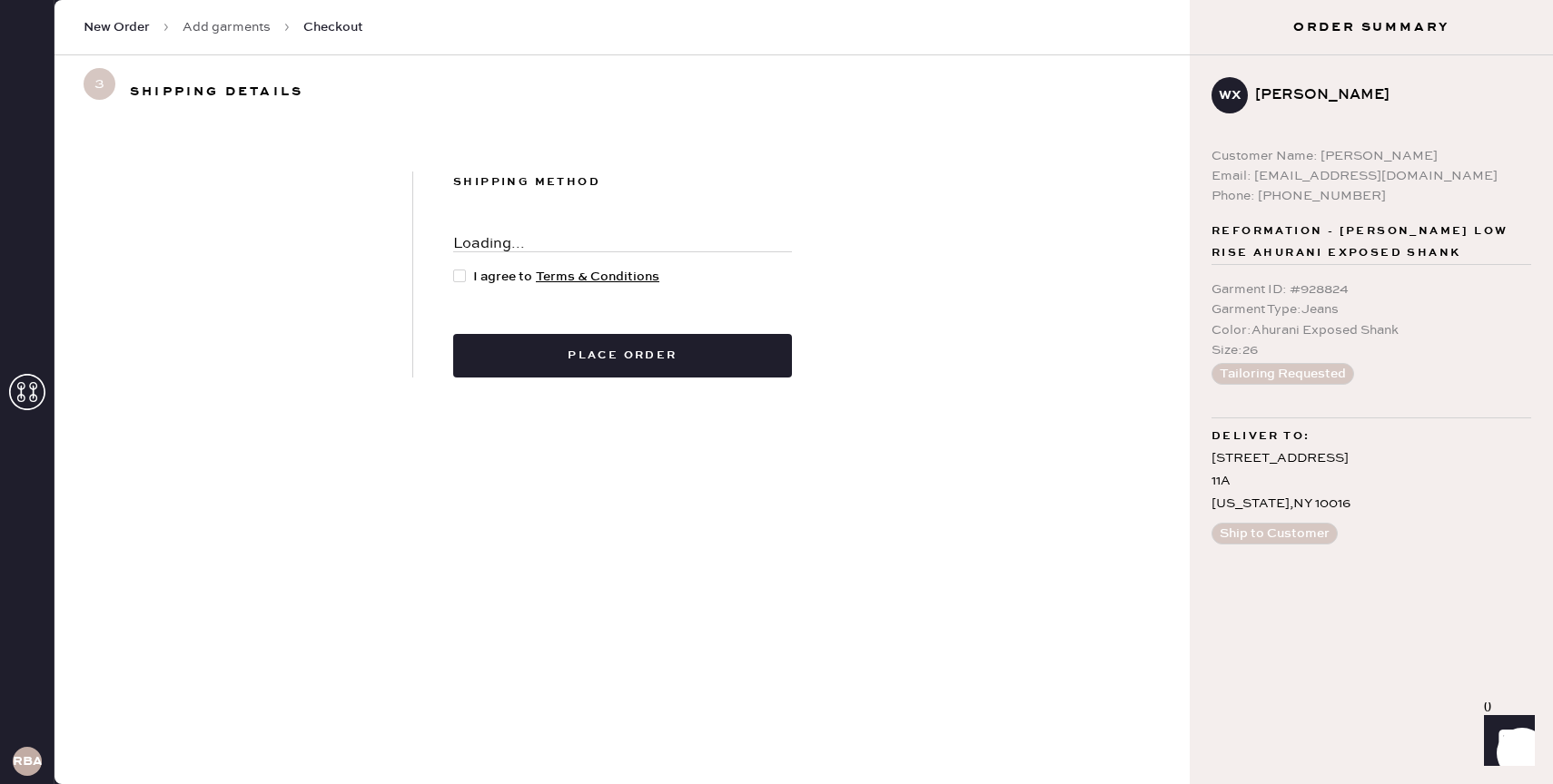
click at [489, 277] on span "I agree to Terms & Conditions" at bounding box center [566, 277] width 186 height 20
click at [454, 268] on input "I agree to Terms & Conditions" at bounding box center [453, 267] width 1 height 1
checkbox input "true"
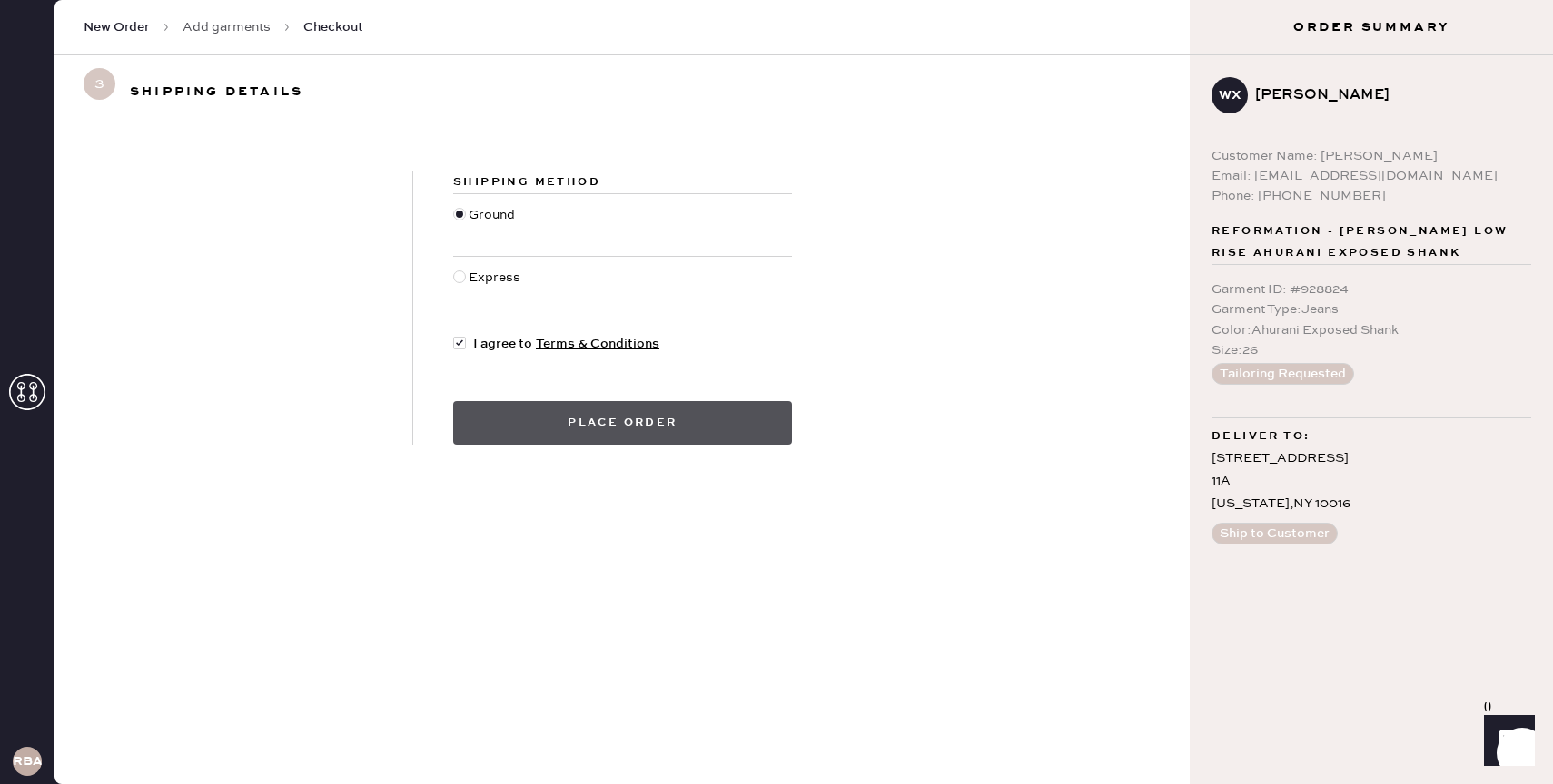
click at [564, 428] on button "Place order" at bounding box center [622, 423] width 339 height 43
